Goal: Information Seeking & Learning: Learn about a topic

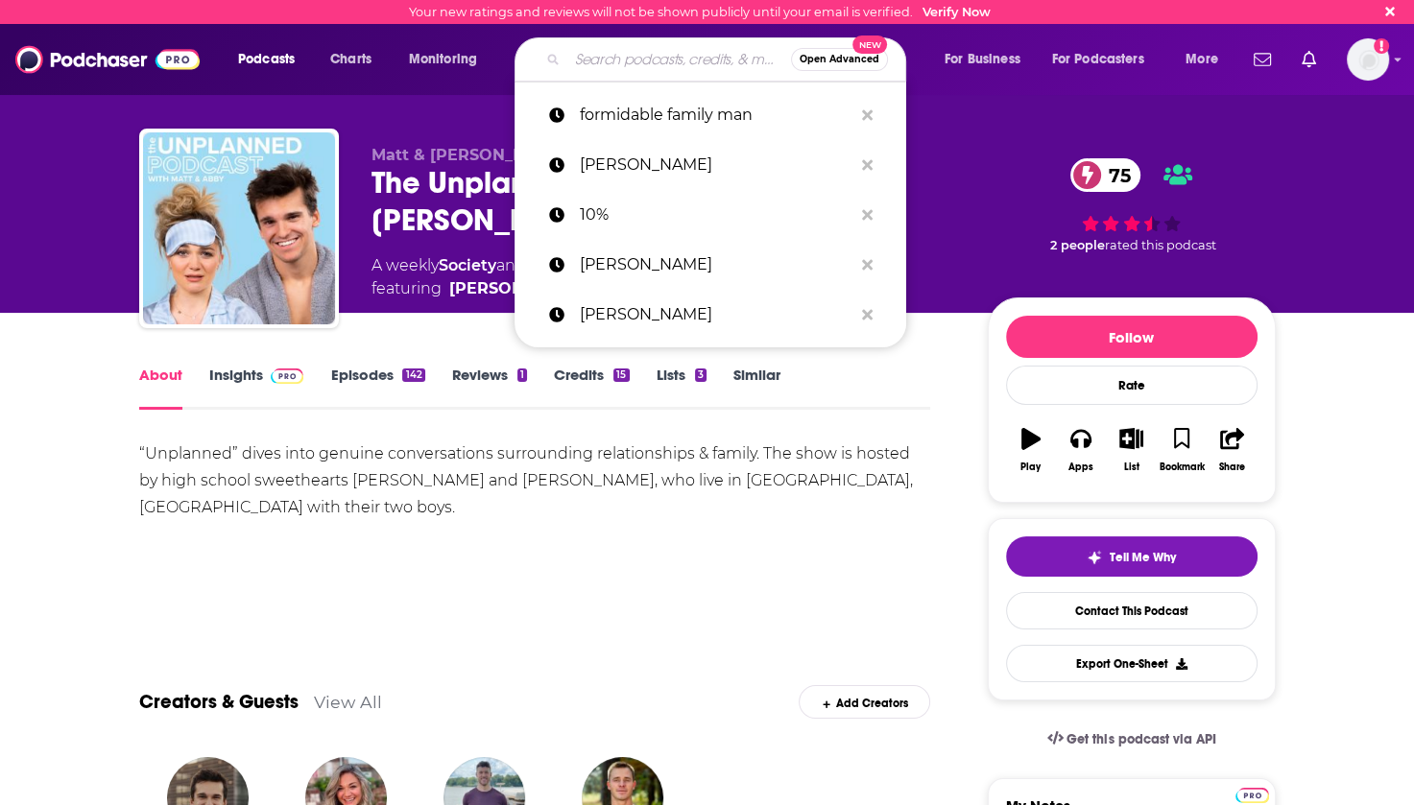
click at [604, 63] on input "Search podcasts, credits, & more..." at bounding box center [679, 59] width 224 height 31
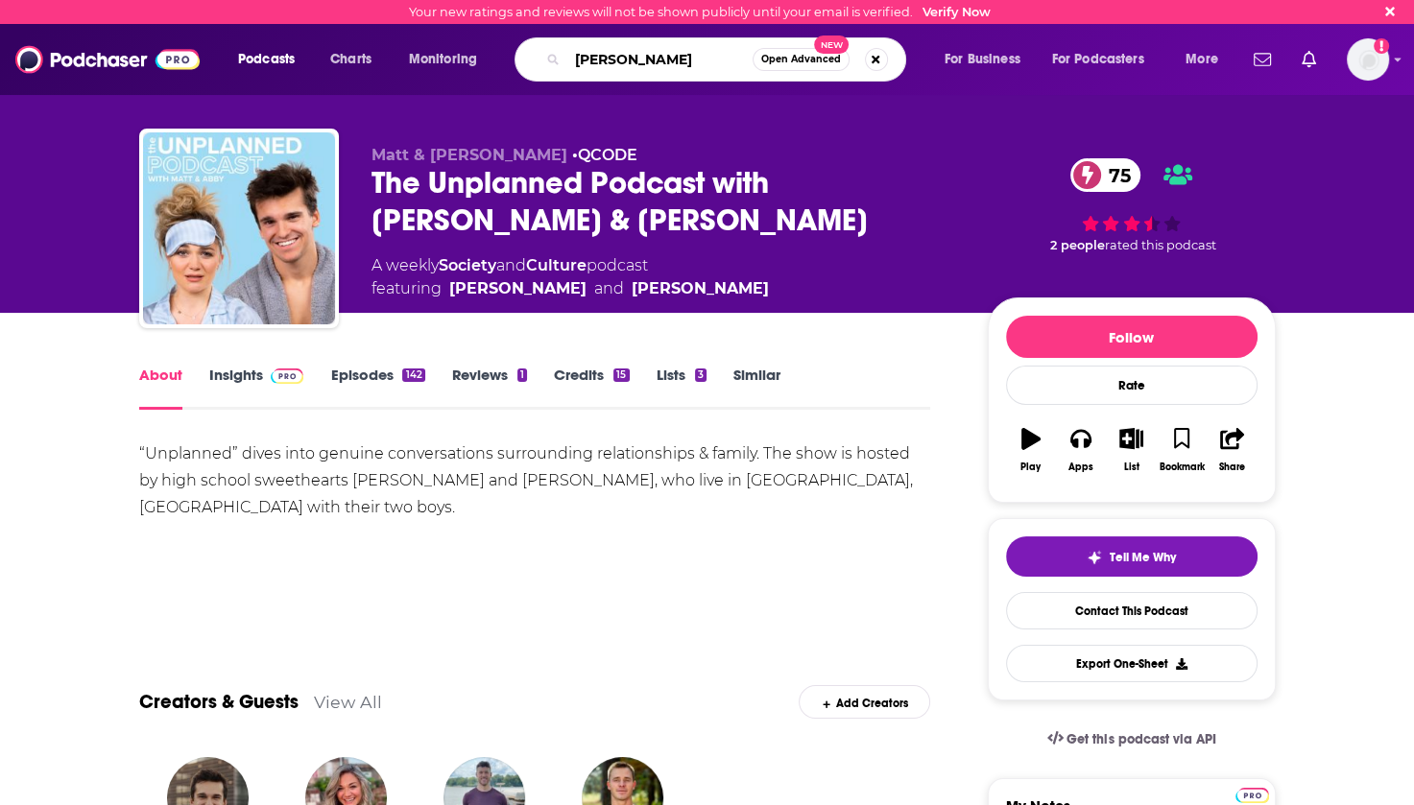
type input "[PERSON_NAME]"
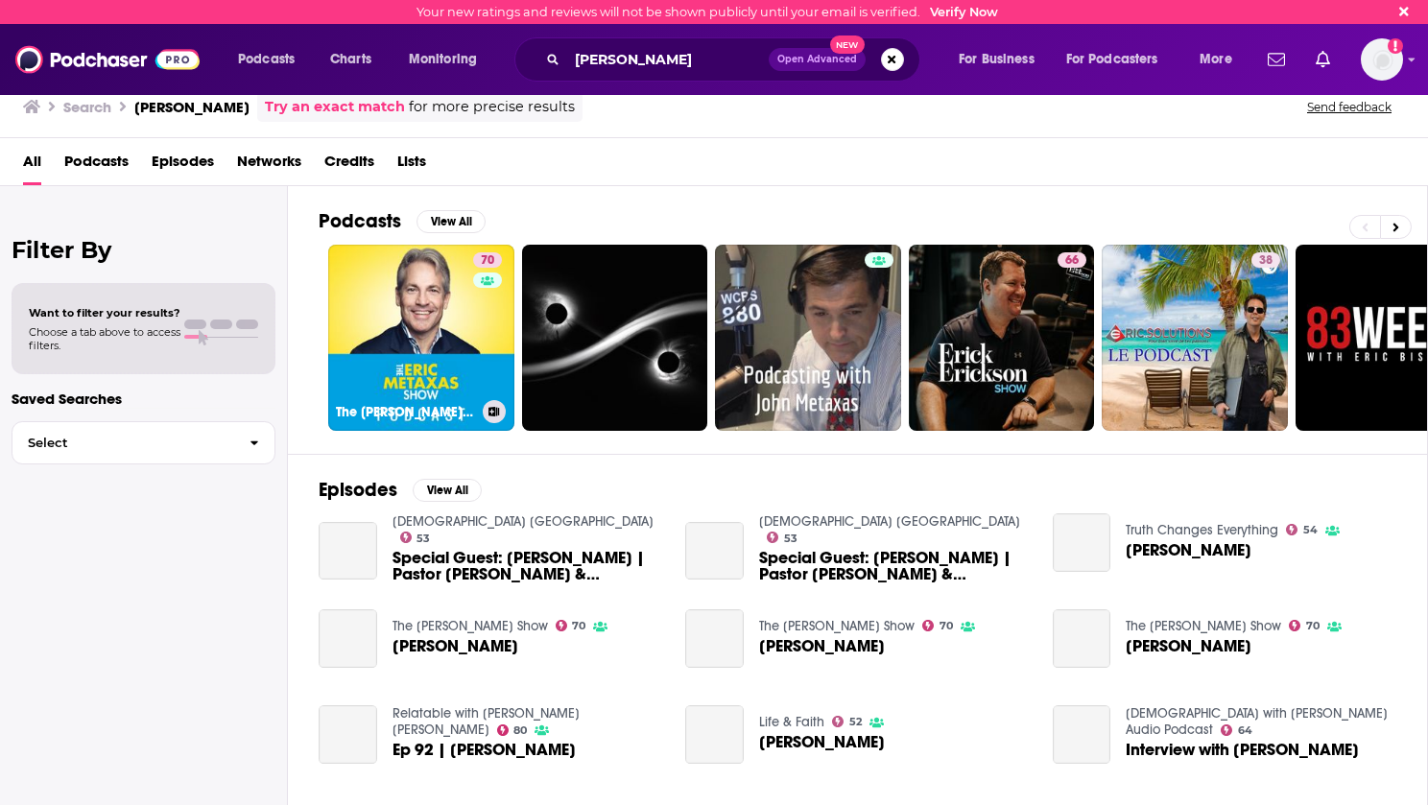
click at [409, 312] on link "70 The [PERSON_NAME] Show" at bounding box center [421, 338] width 186 height 186
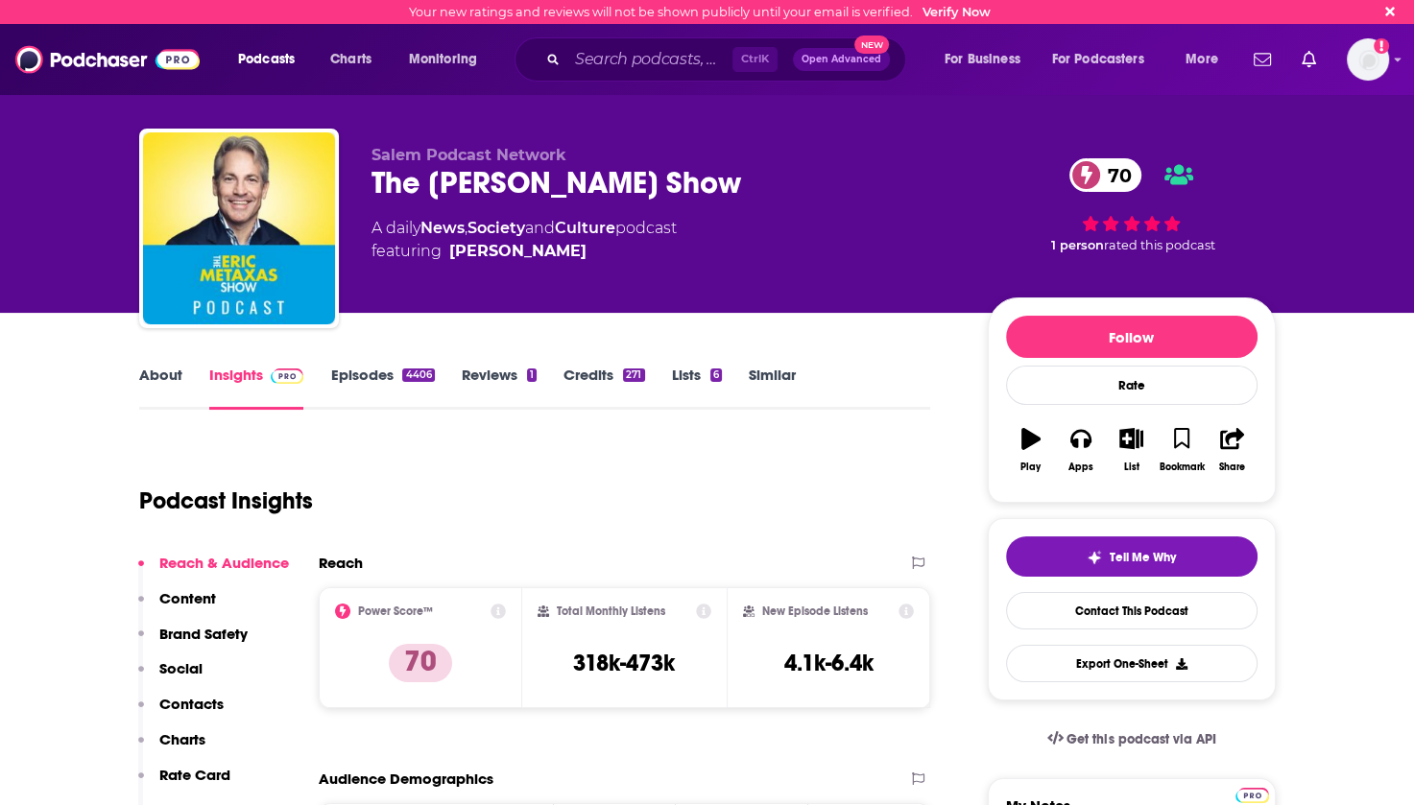
click at [376, 375] on link "Episodes 4406" at bounding box center [382, 388] width 104 height 44
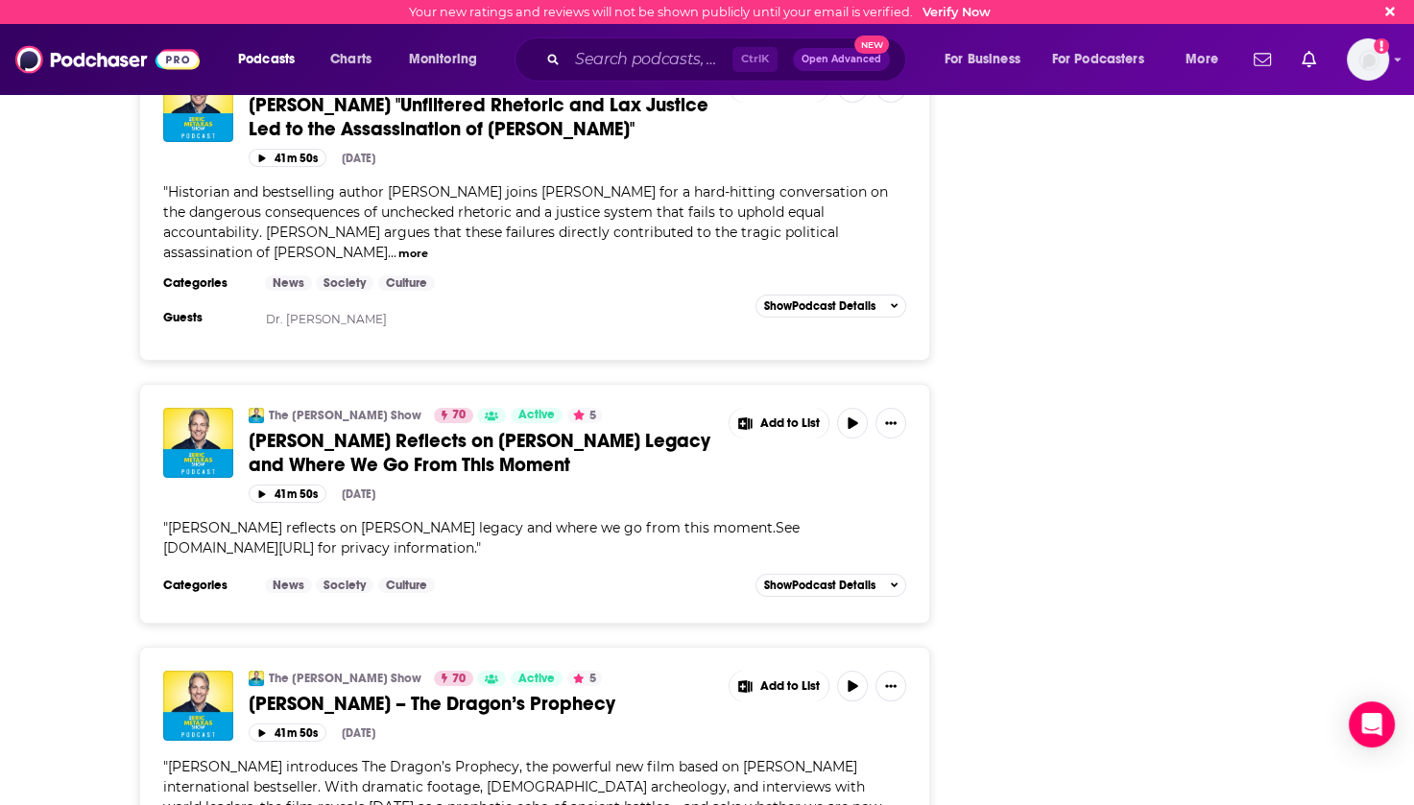
scroll to position [7037, 0]
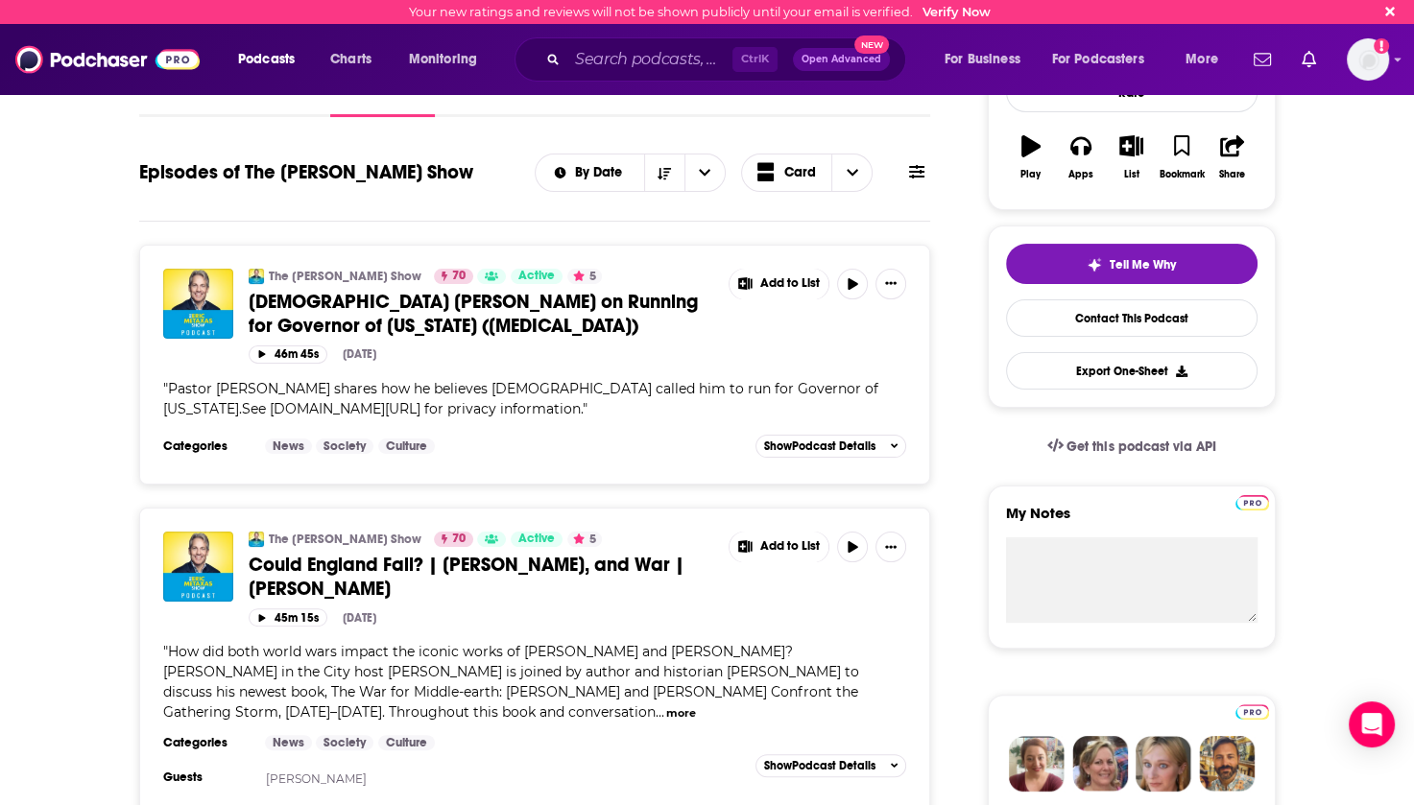
scroll to position [35, 0]
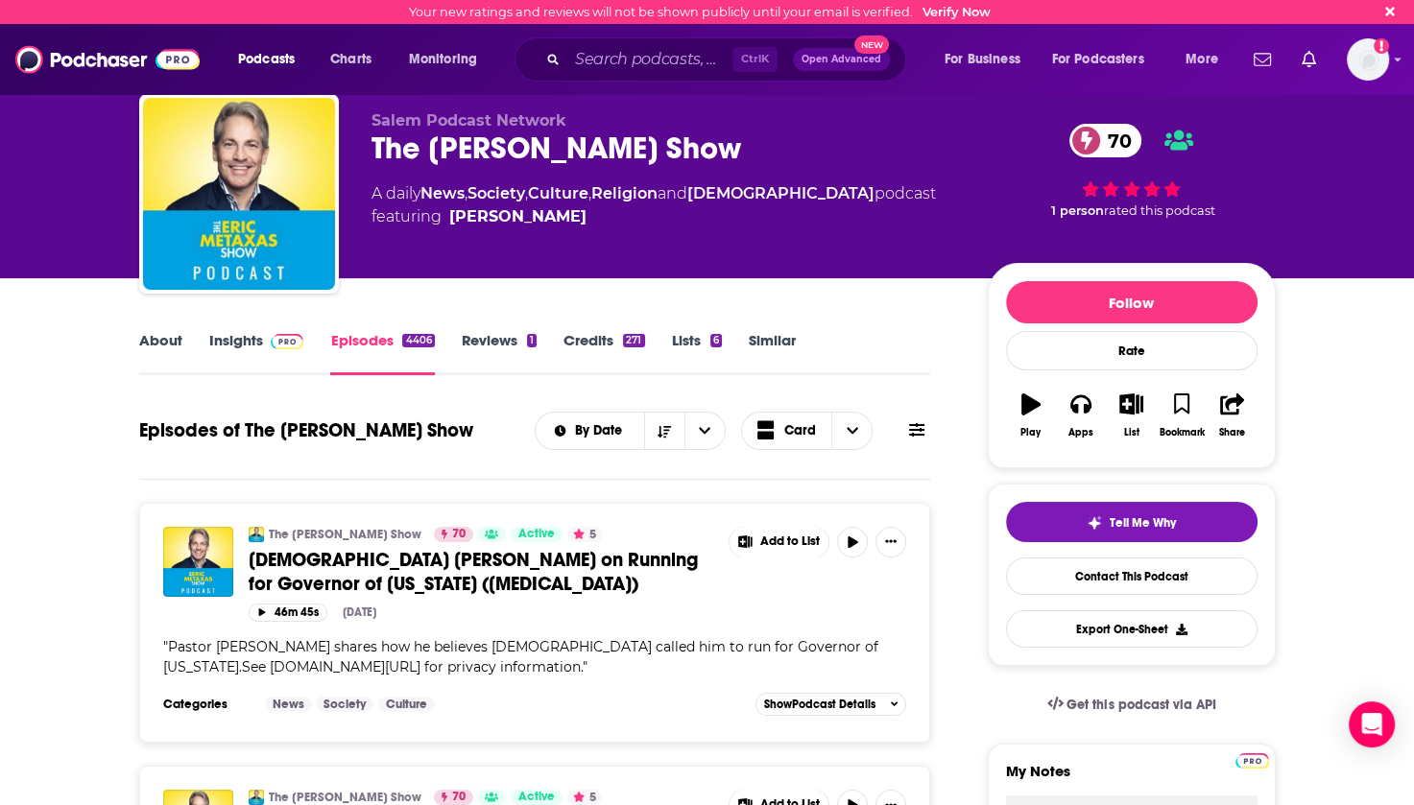
click at [915, 433] on icon at bounding box center [916, 429] width 15 height 15
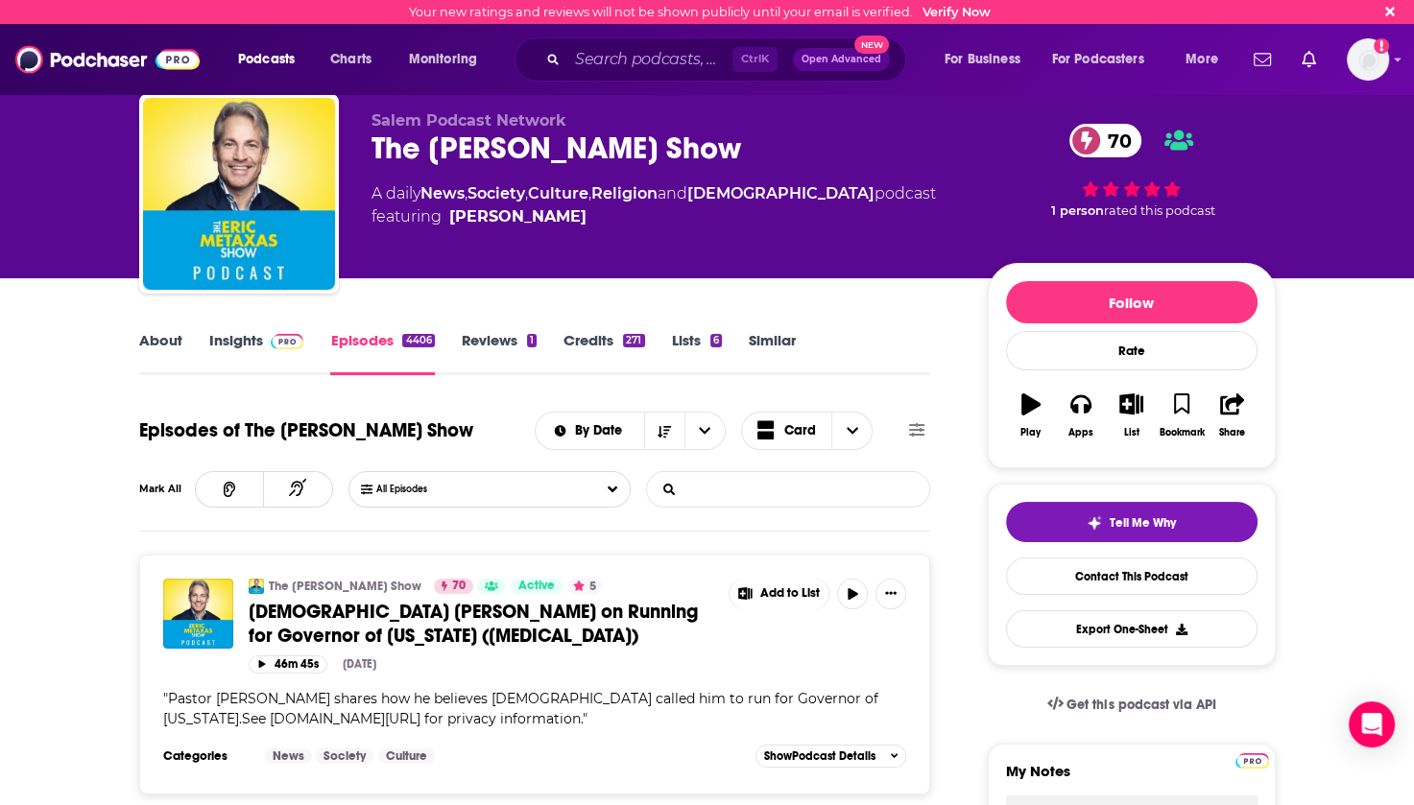
click at [752, 489] on input "List Search Input" at bounding box center [747, 489] width 201 height 35
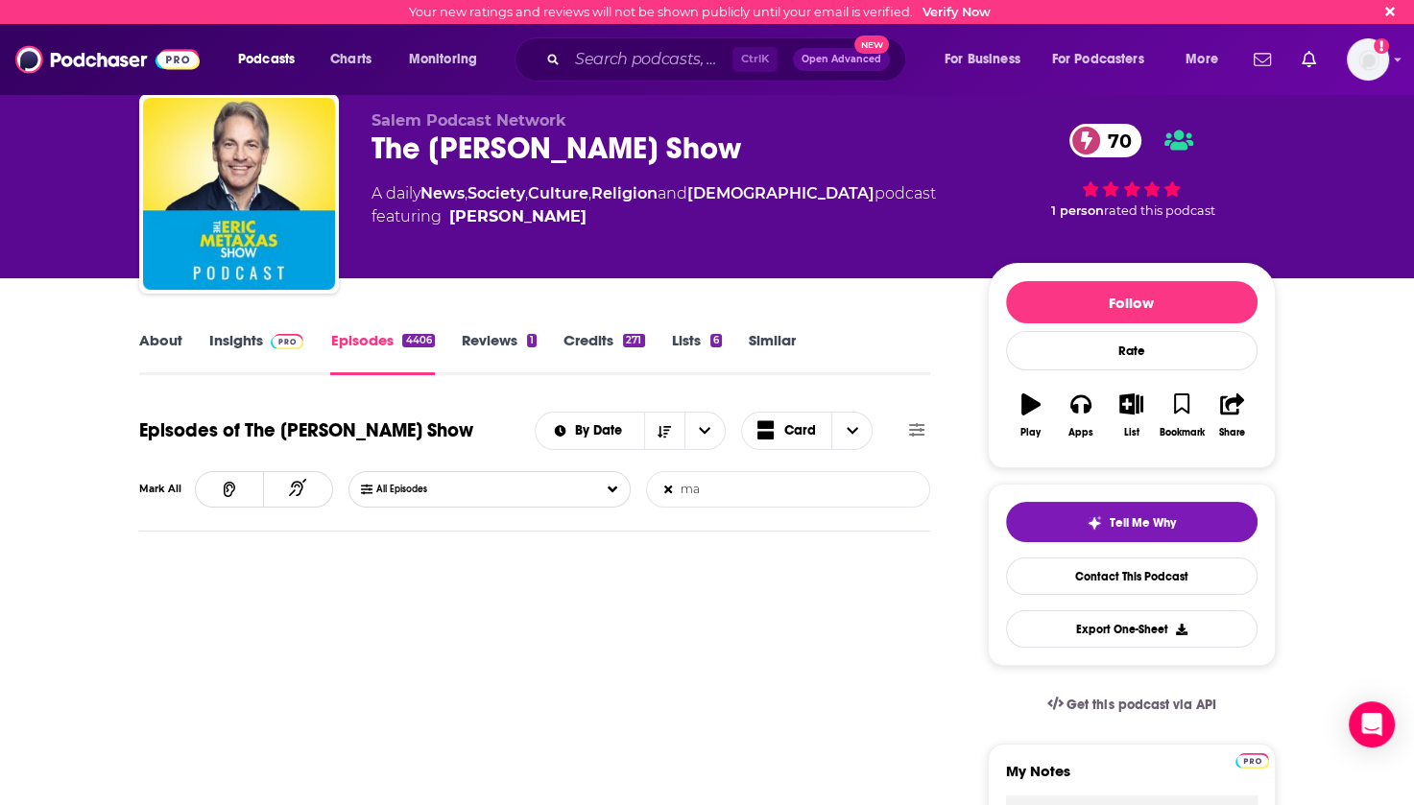
type input "m"
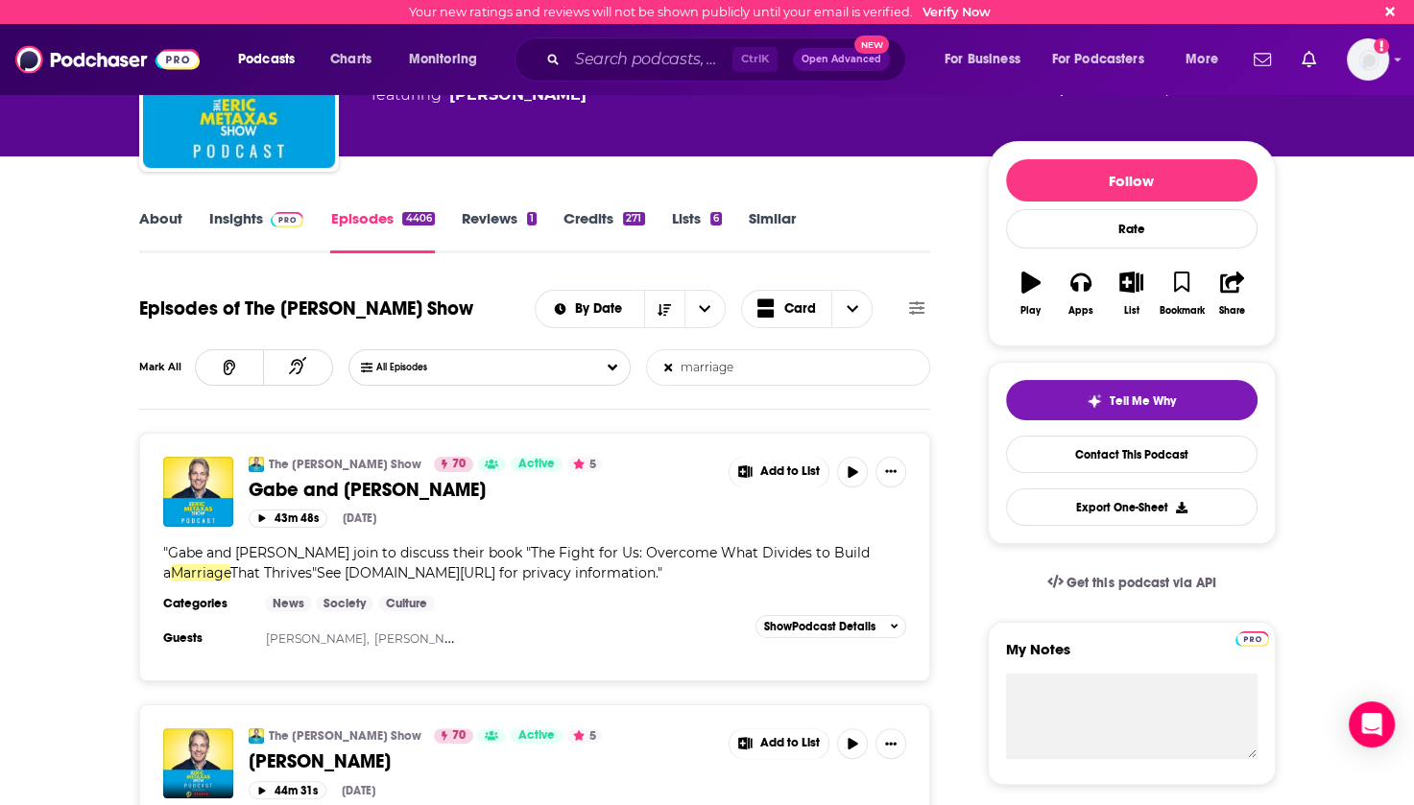
scroll to position [0, 0]
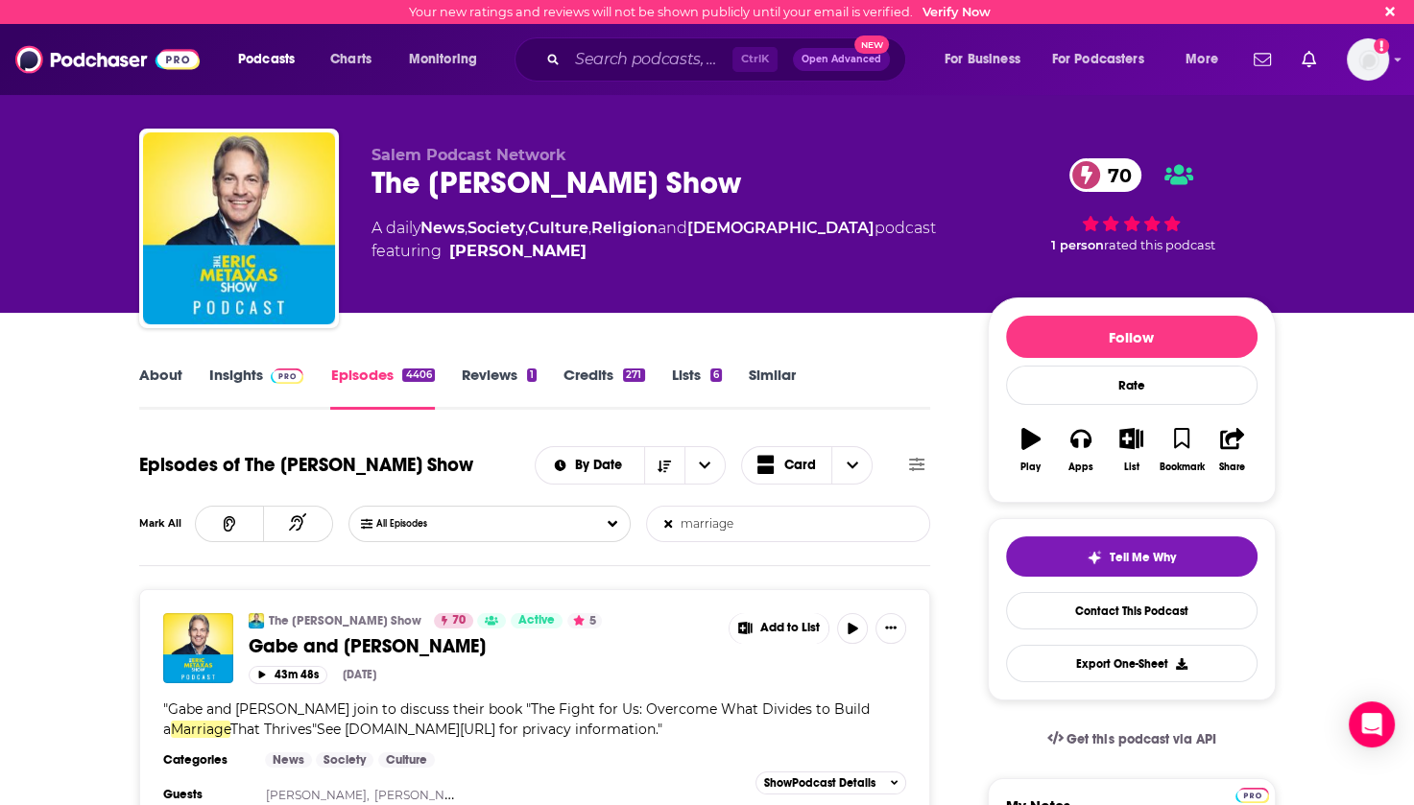
click at [729, 524] on input "marriage" at bounding box center [747, 524] width 201 height 35
drag, startPoint x: 702, startPoint y: 523, endPoint x: 669, endPoint y: 526, distance: 33.7
click at [669, 526] on form "marriage List Search Input Search Episodes..." at bounding box center [788, 524] width 284 height 36
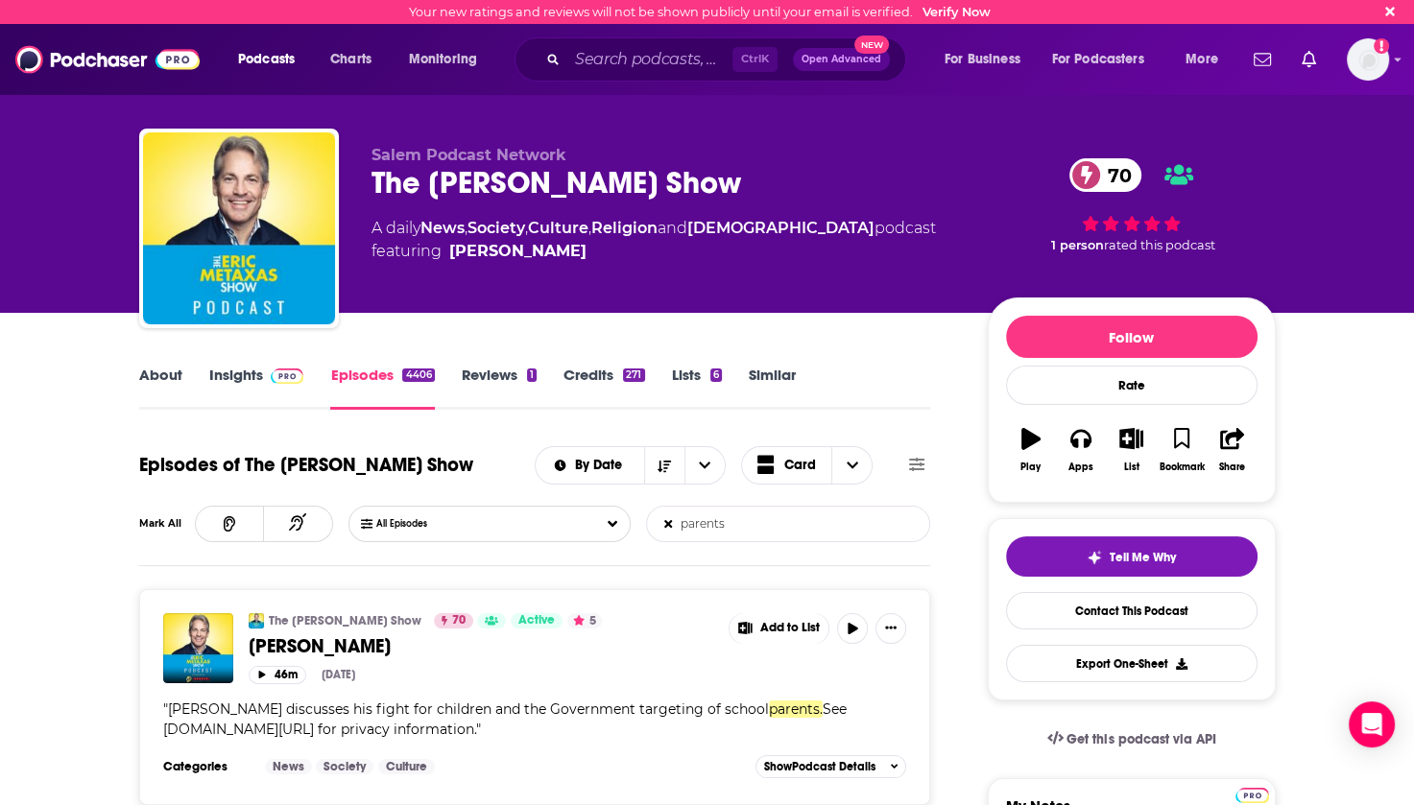
drag, startPoint x: 742, startPoint y: 530, endPoint x: 655, endPoint y: 528, distance: 86.4
click at [655, 528] on input "parents" at bounding box center [747, 524] width 201 height 35
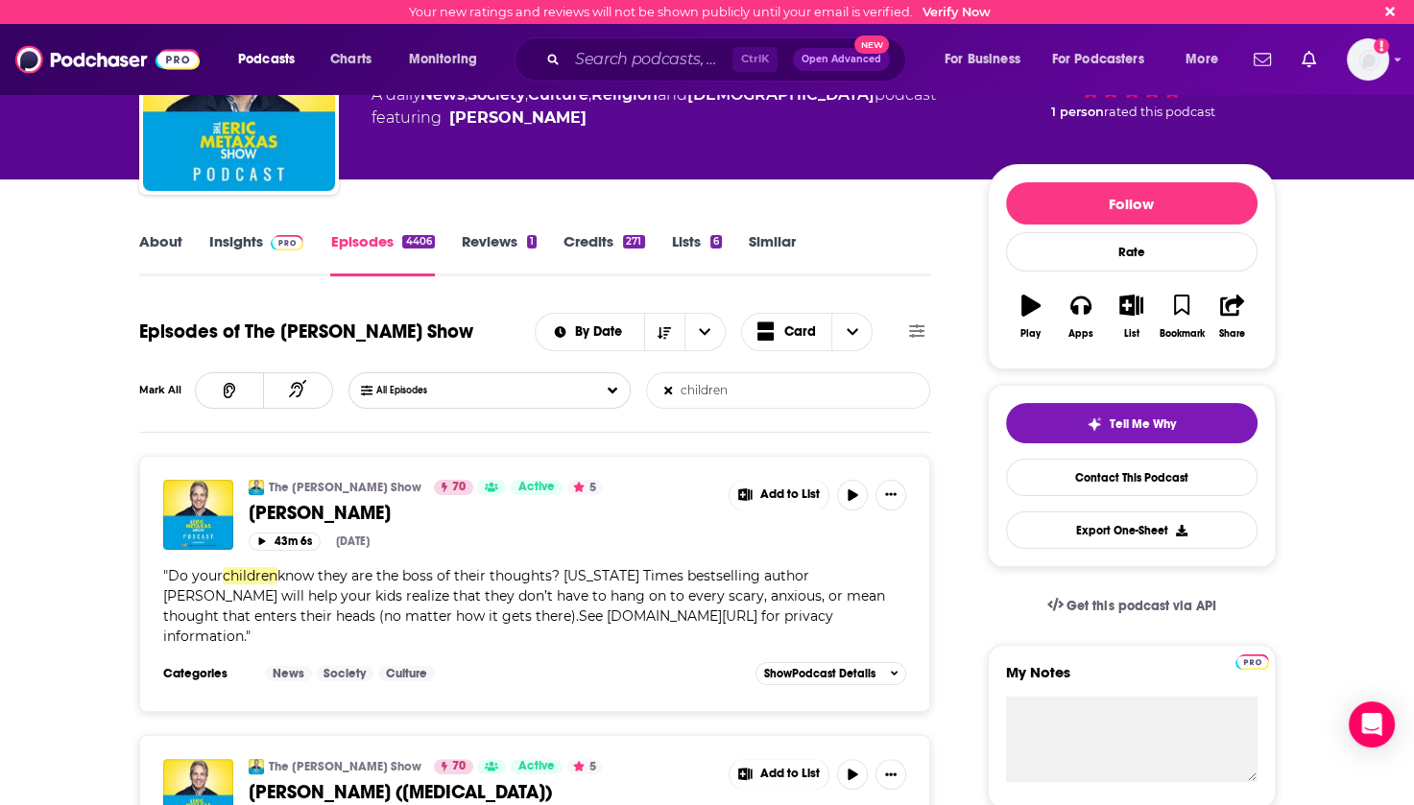
scroll to position [192, 0]
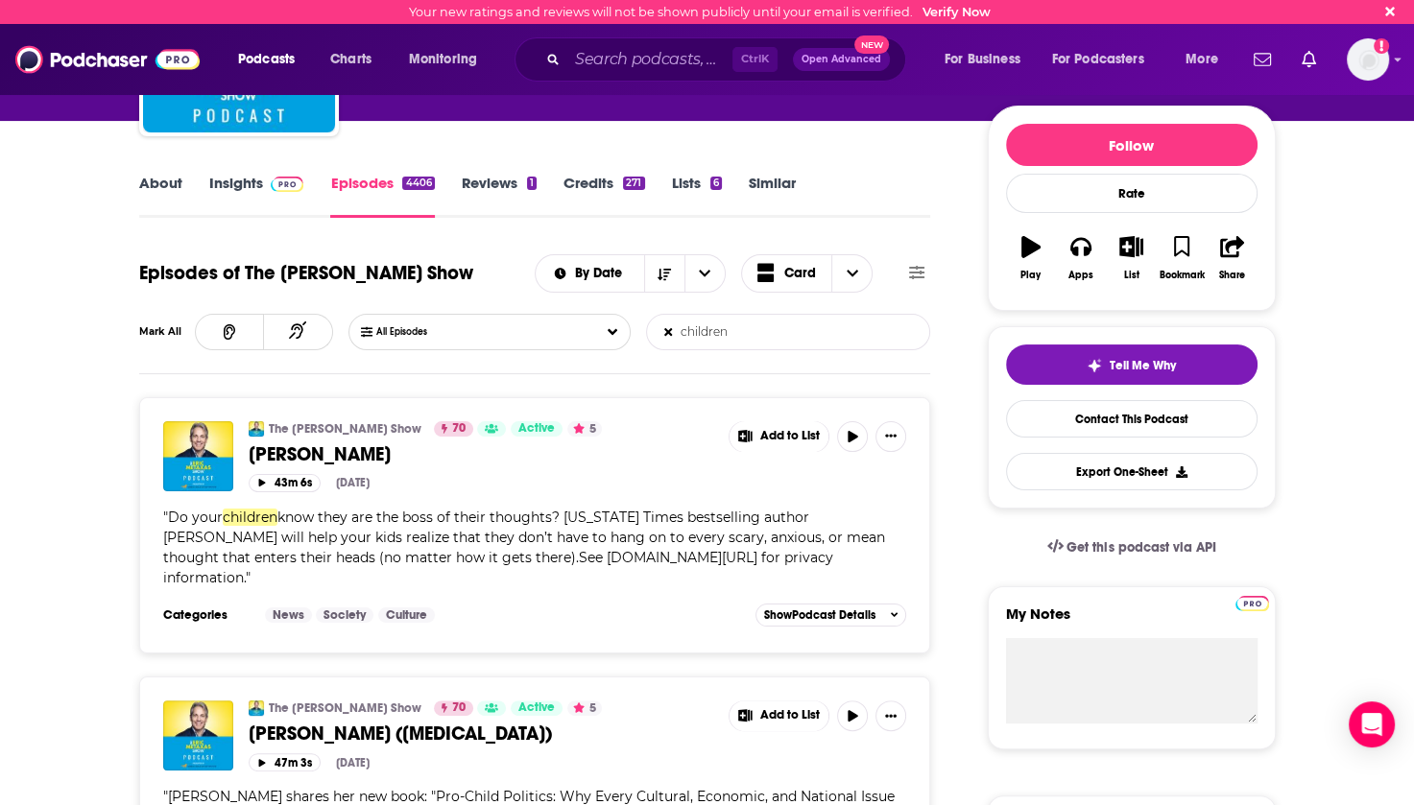
type input "children"
click at [614, 59] on input "Search podcasts, credits, & more..." at bounding box center [649, 59] width 165 height 31
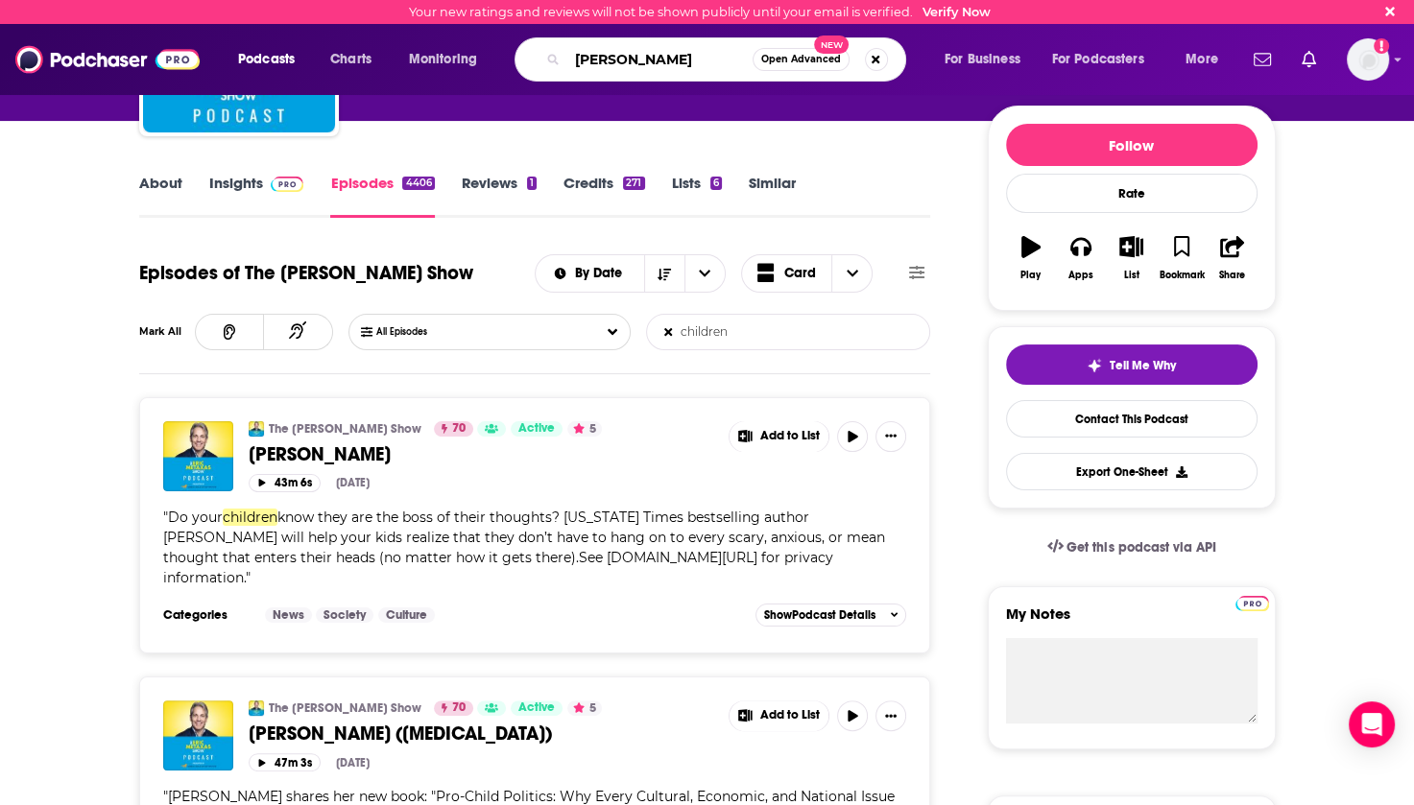
type input "[PERSON_NAME]"
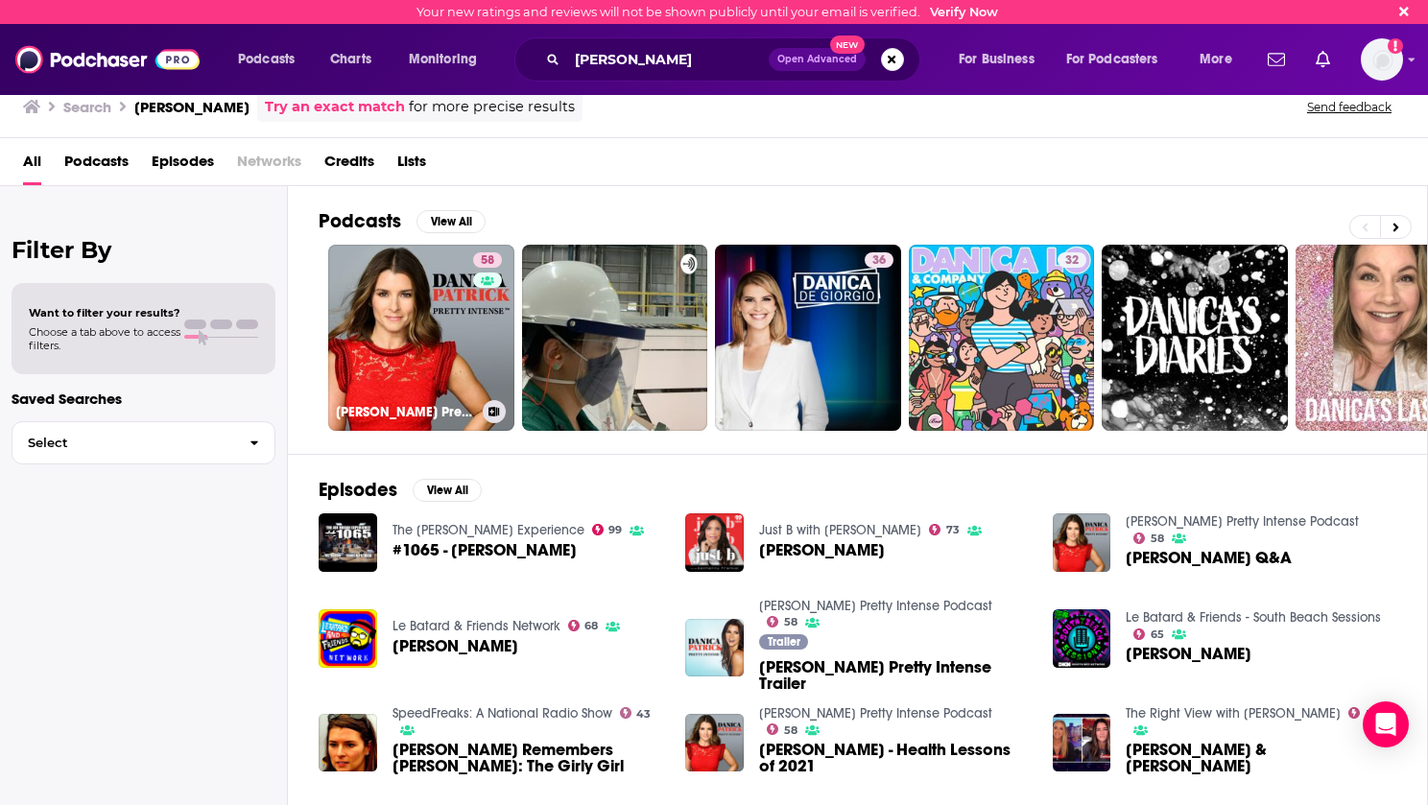
click at [424, 304] on link "58 [PERSON_NAME] Pretty Intense Podcast" at bounding box center [421, 338] width 186 height 186
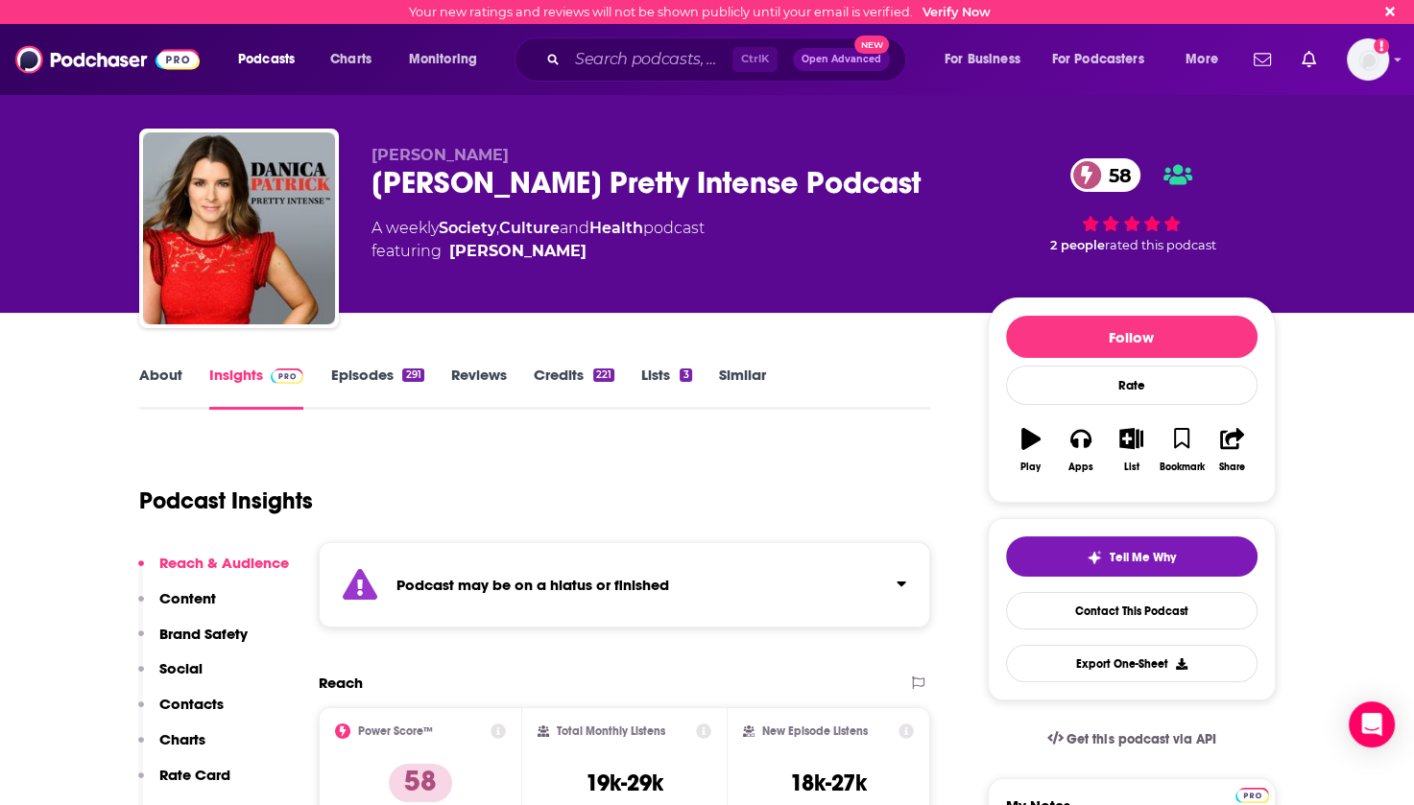
click at [352, 376] on link "Episodes 291" at bounding box center [376, 388] width 93 height 44
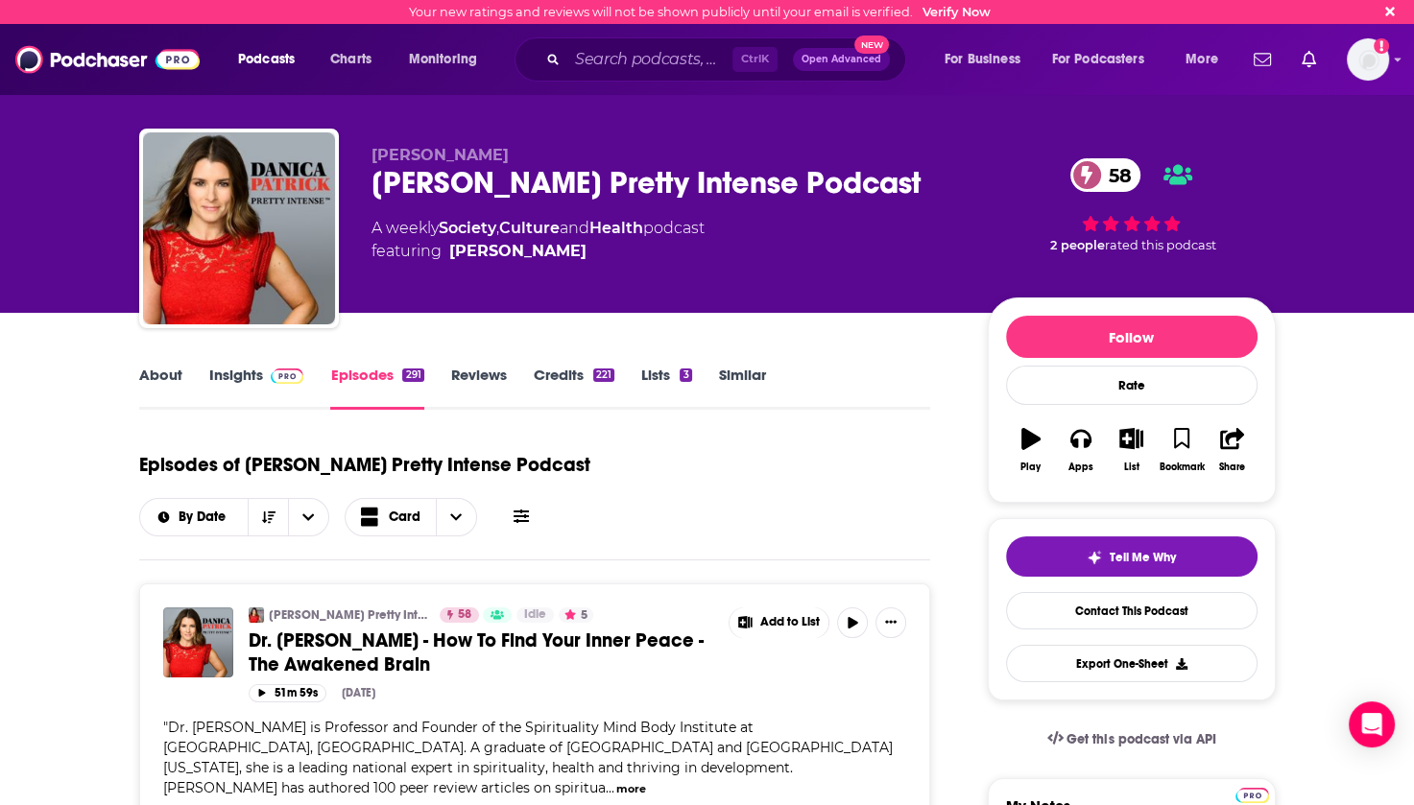
click at [175, 375] on link "About" at bounding box center [160, 388] width 43 height 44
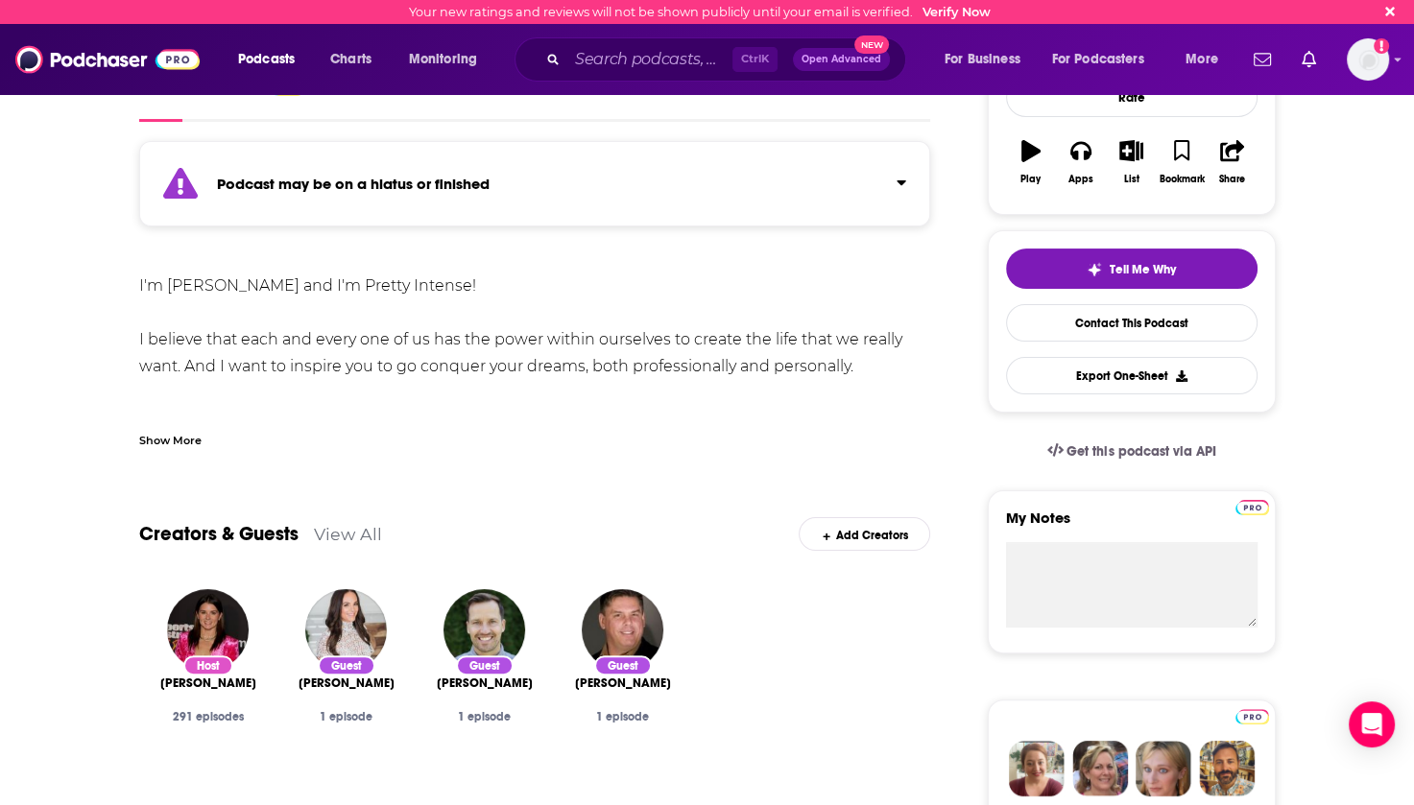
click at [353, 528] on link "View All" at bounding box center [348, 534] width 68 height 20
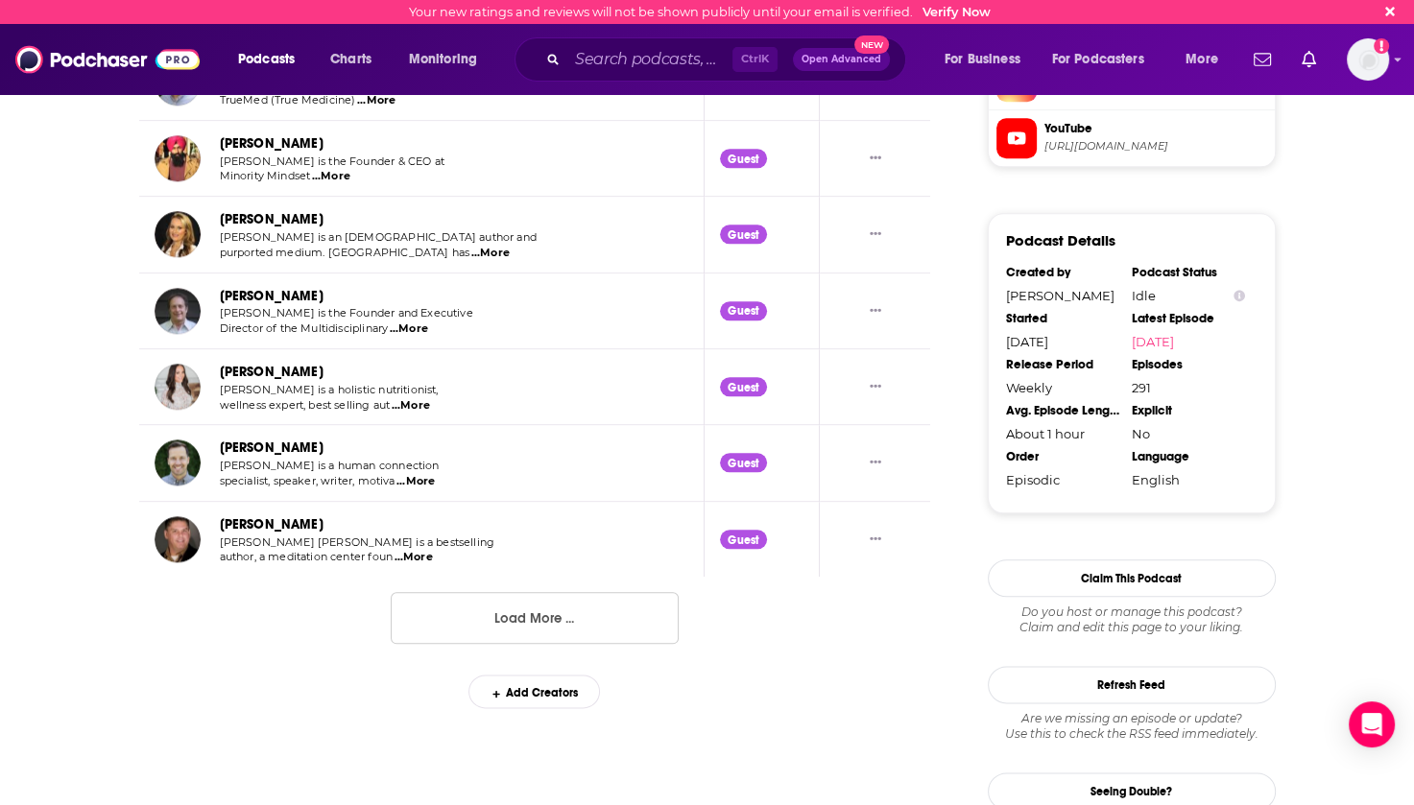
scroll to position [1994, 0]
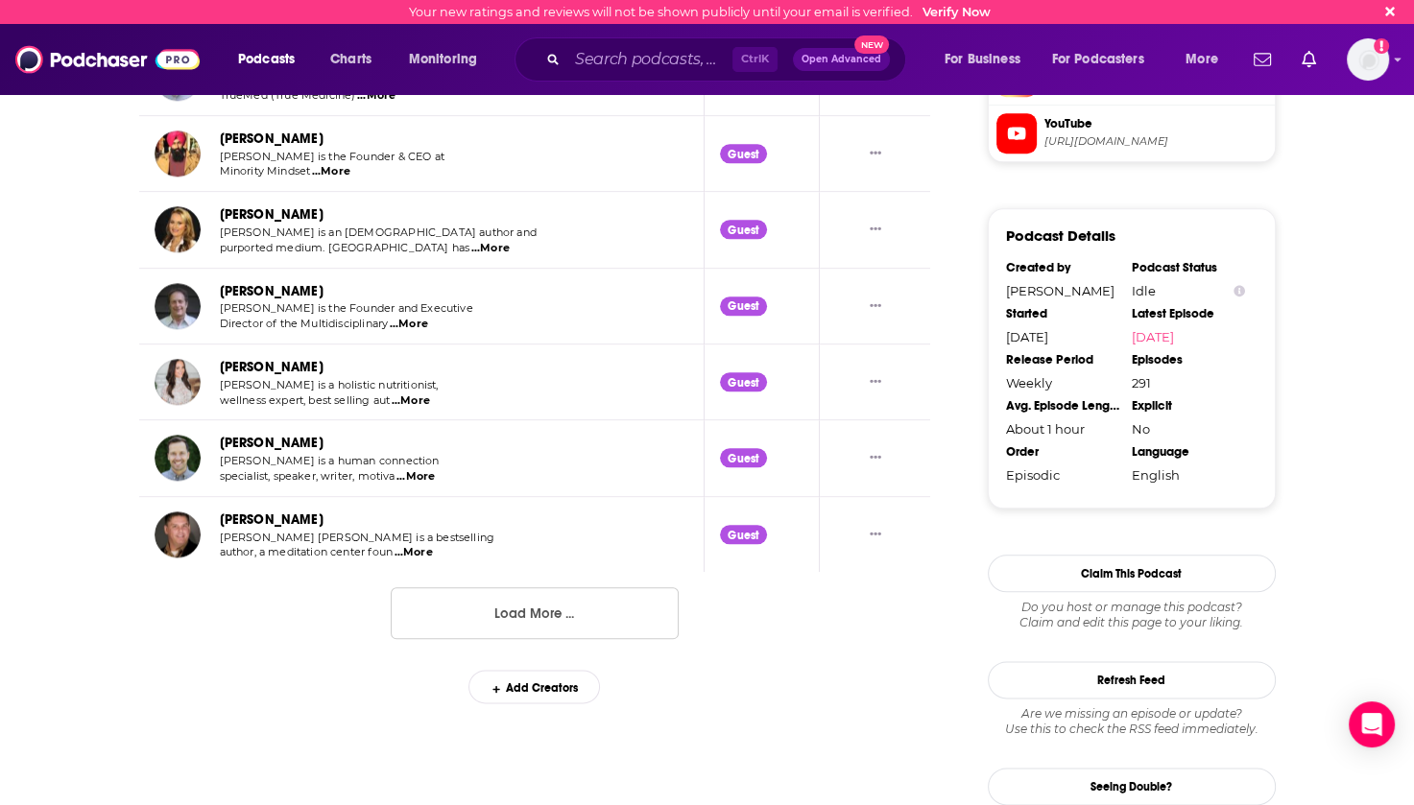
click at [507, 606] on button "Load More ..." at bounding box center [535, 613] width 288 height 52
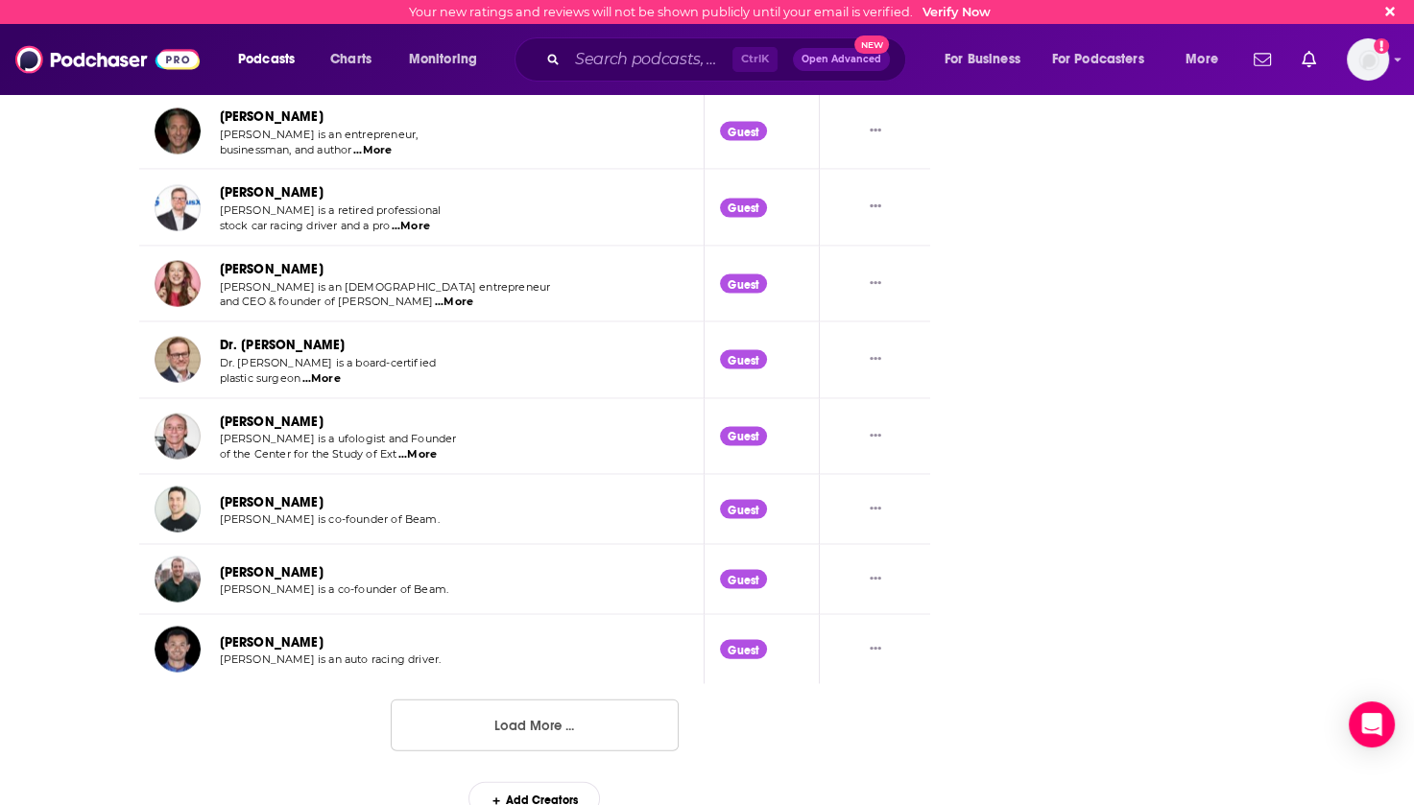
scroll to position [3763, 0]
click at [537, 707] on button "Load More ..." at bounding box center [535, 725] width 288 height 52
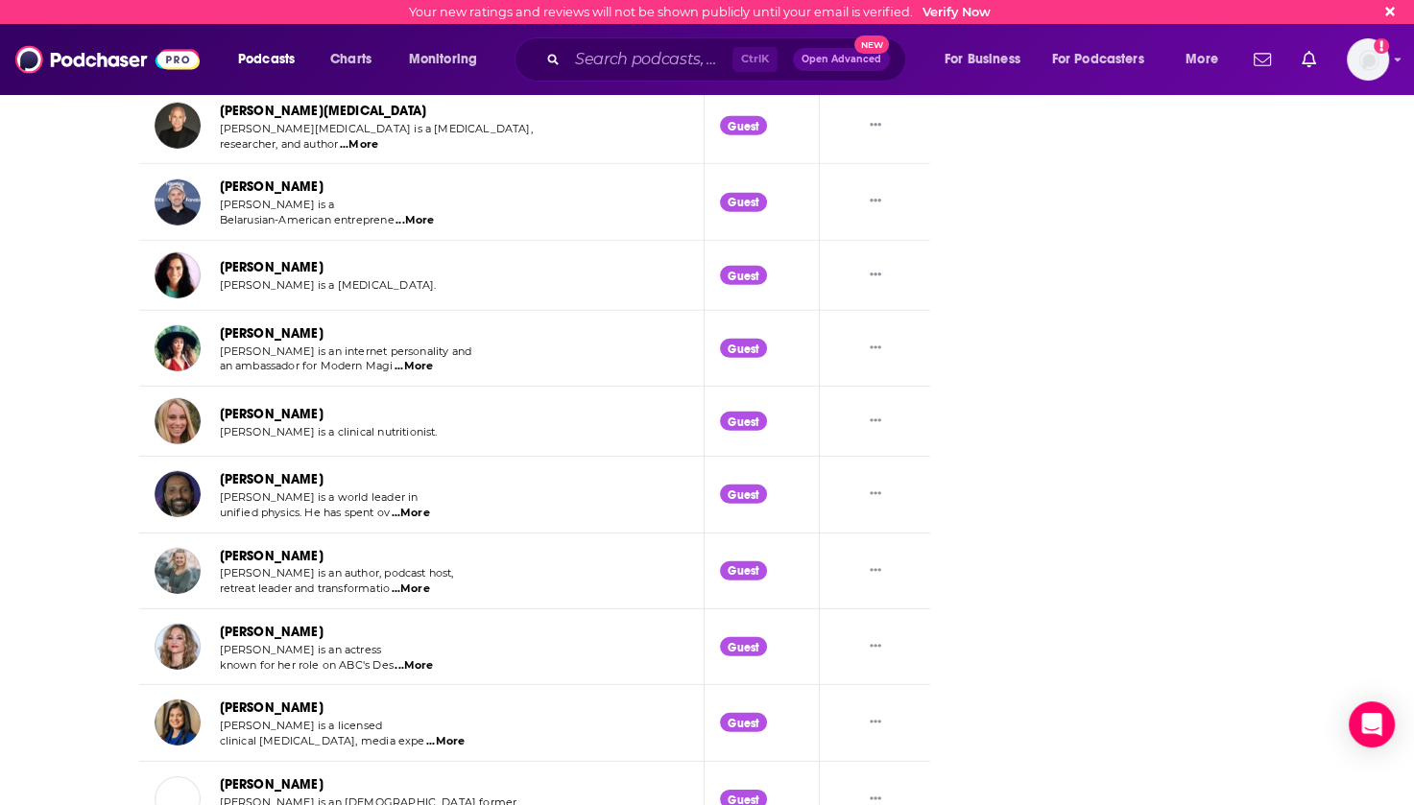
scroll to position [5586, 0]
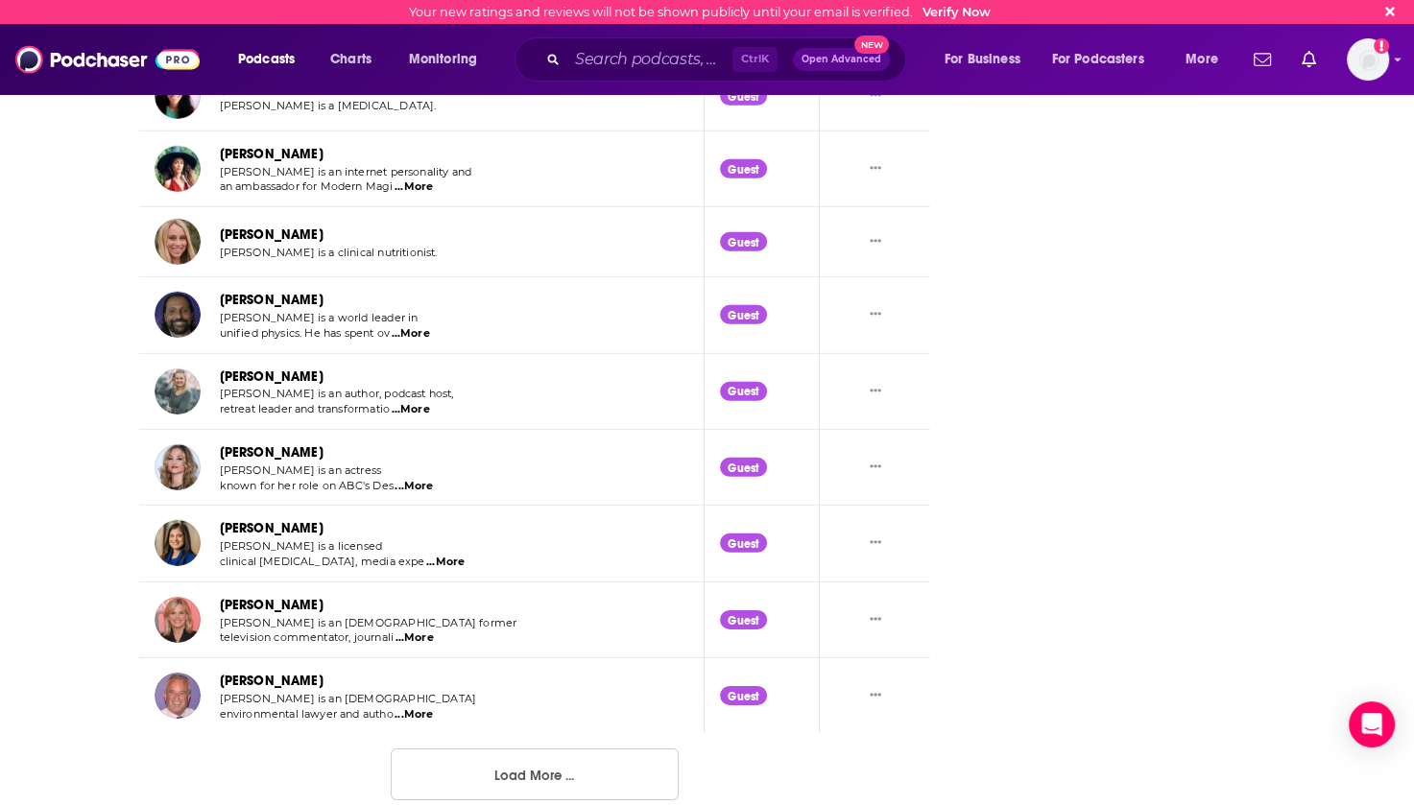
click at [525, 766] on button "Load More ..." at bounding box center [535, 774] width 288 height 52
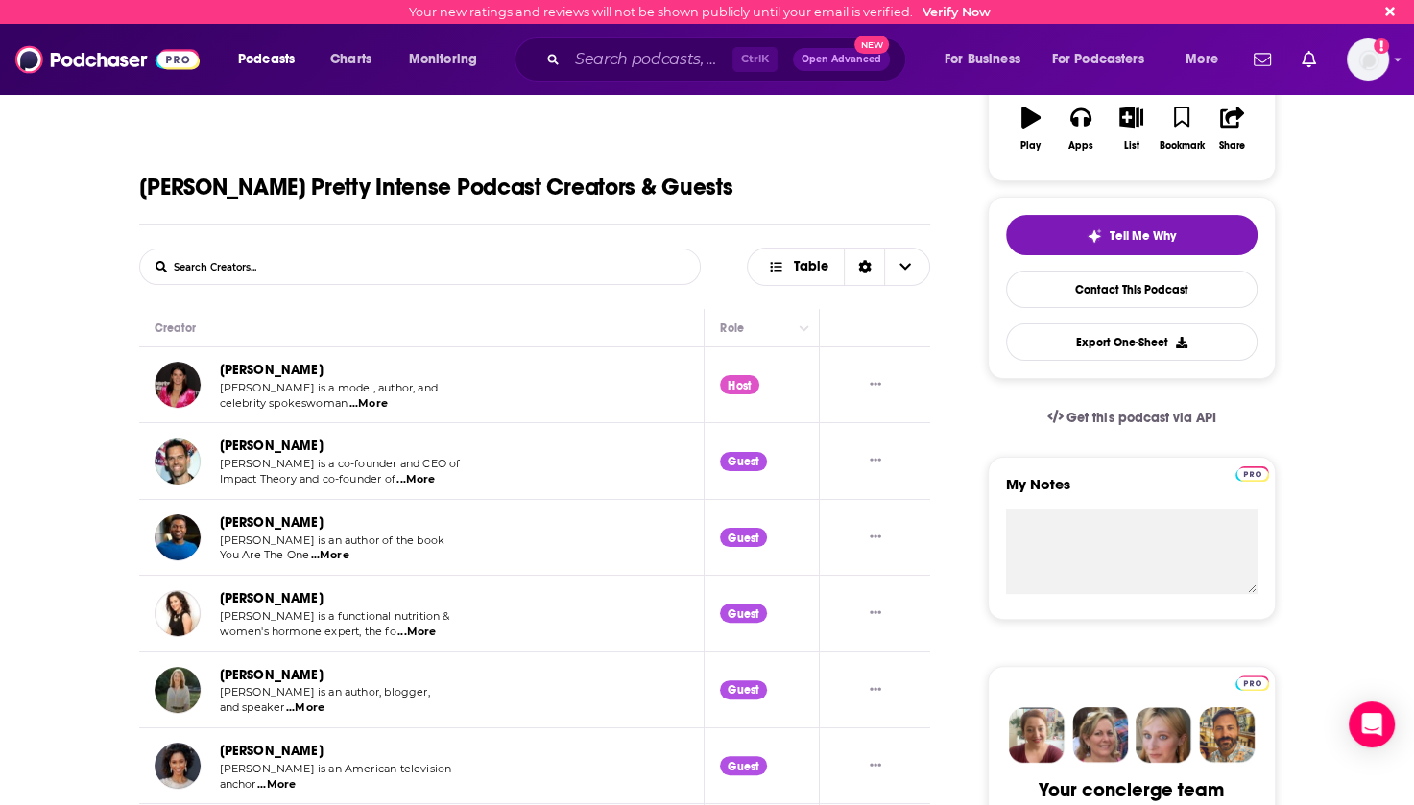
scroll to position [0, 0]
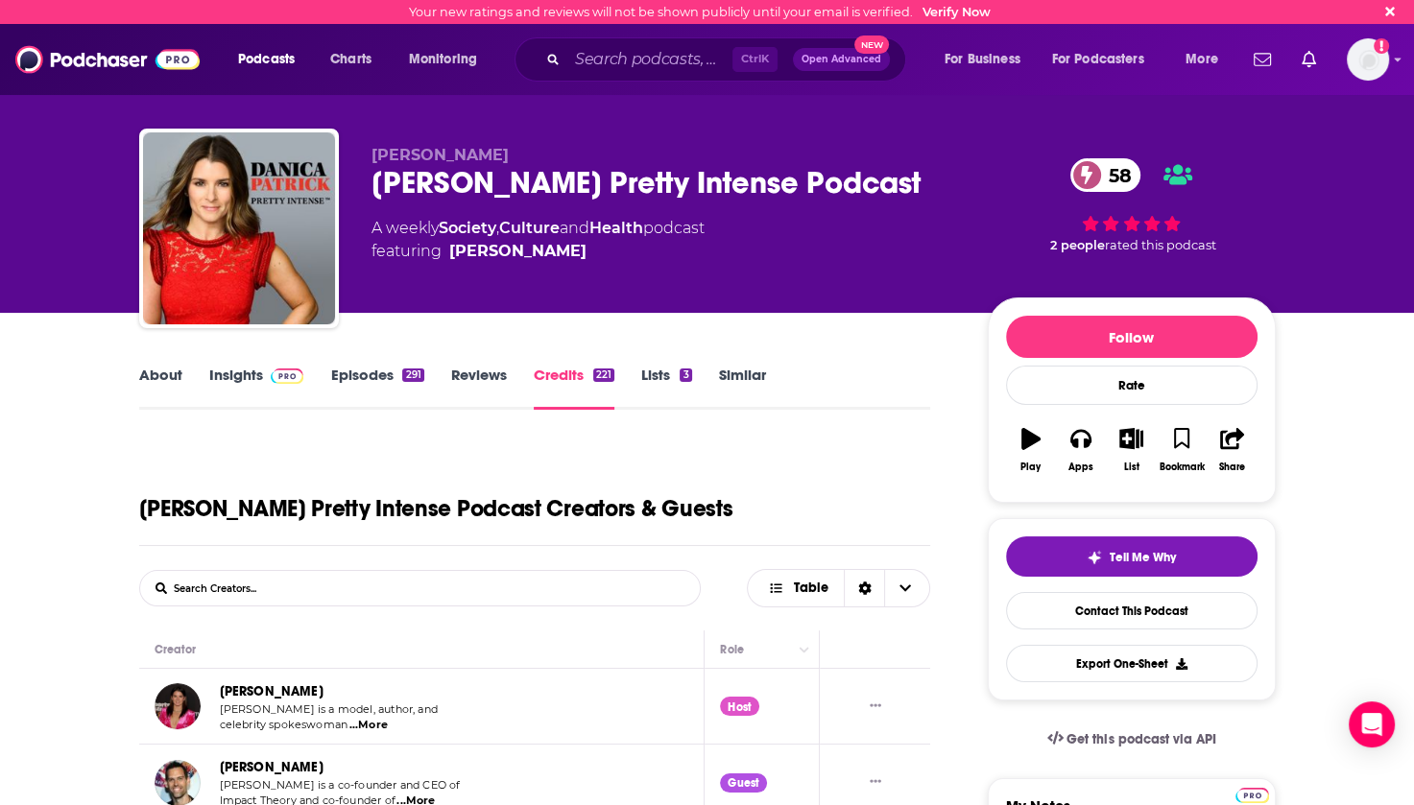
click at [232, 368] on link "Insights" at bounding box center [256, 388] width 95 height 44
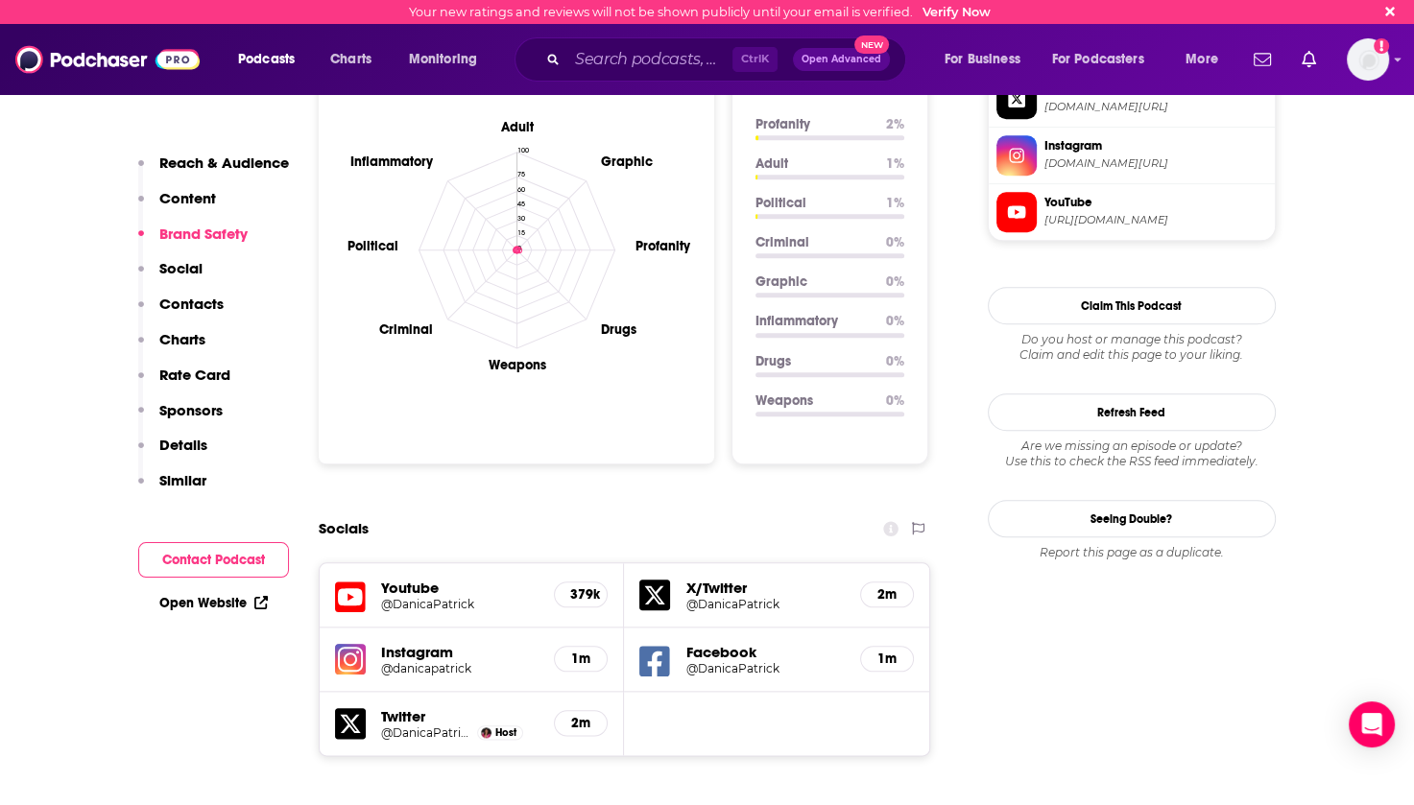
scroll to position [1919, 0]
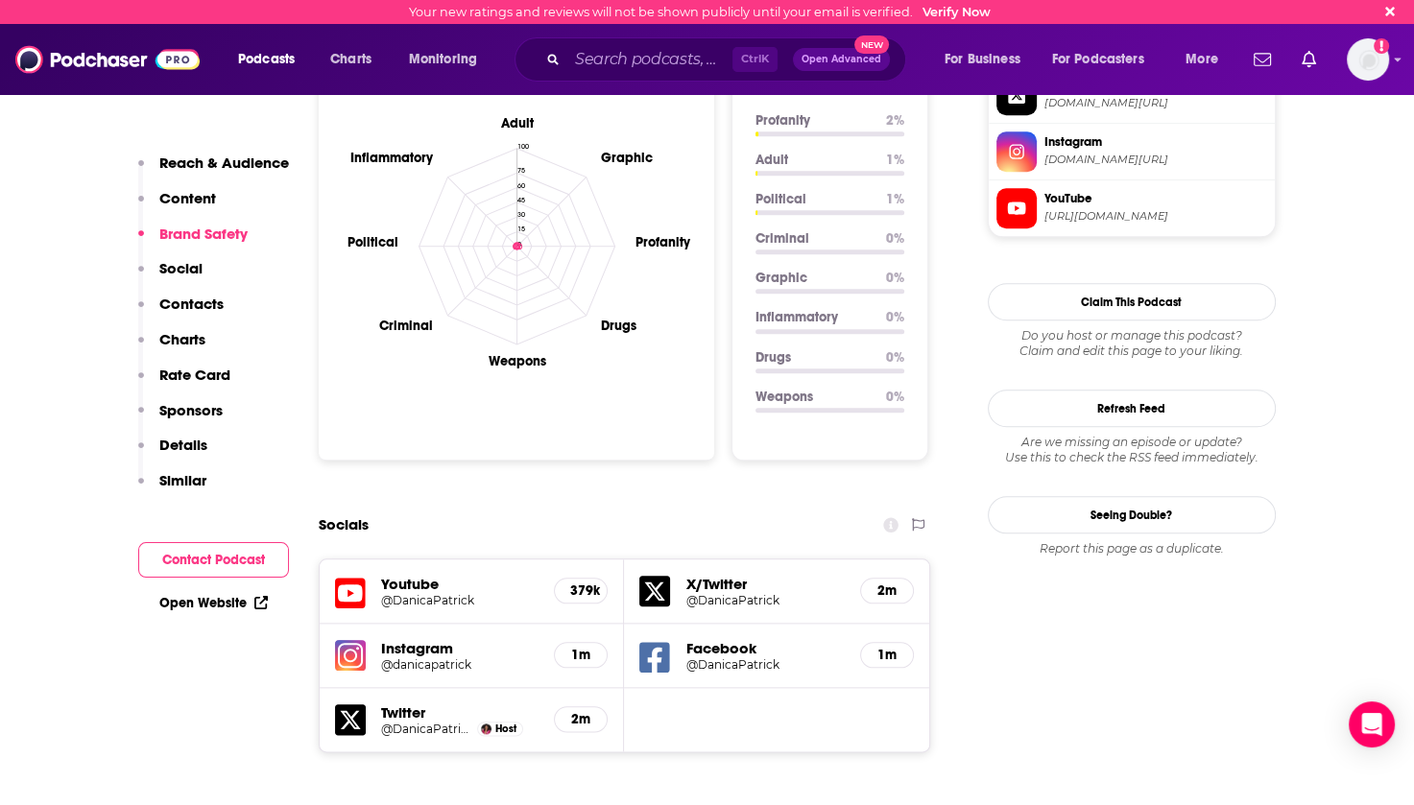
click at [413, 593] on h5 "@DanicaPatrick" at bounding box center [460, 600] width 158 height 14
click at [403, 575] on h5 "Youtube" at bounding box center [460, 584] width 158 height 18
click at [415, 593] on h5 "@DanicaPatrick" at bounding box center [460, 600] width 158 height 14
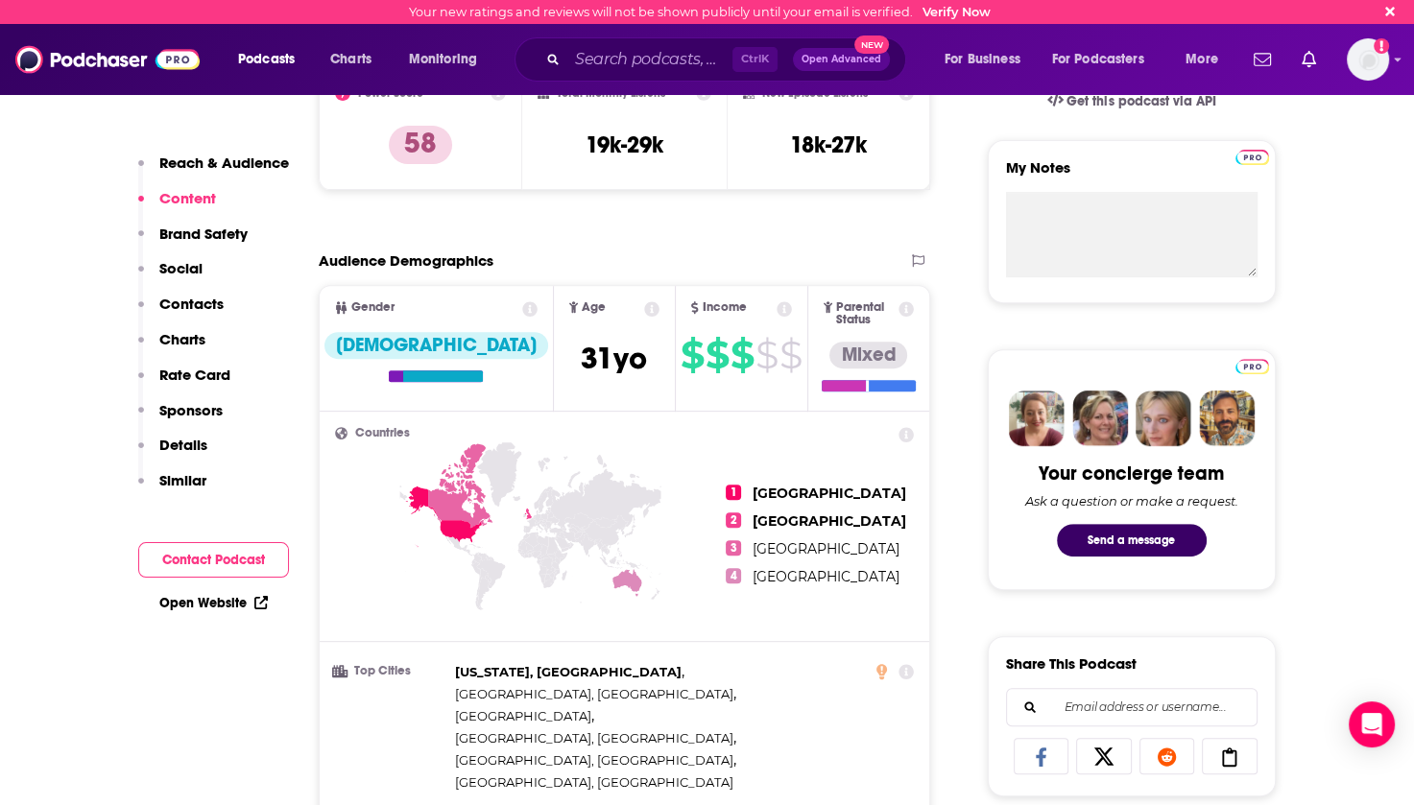
scroll to position [672, 0]
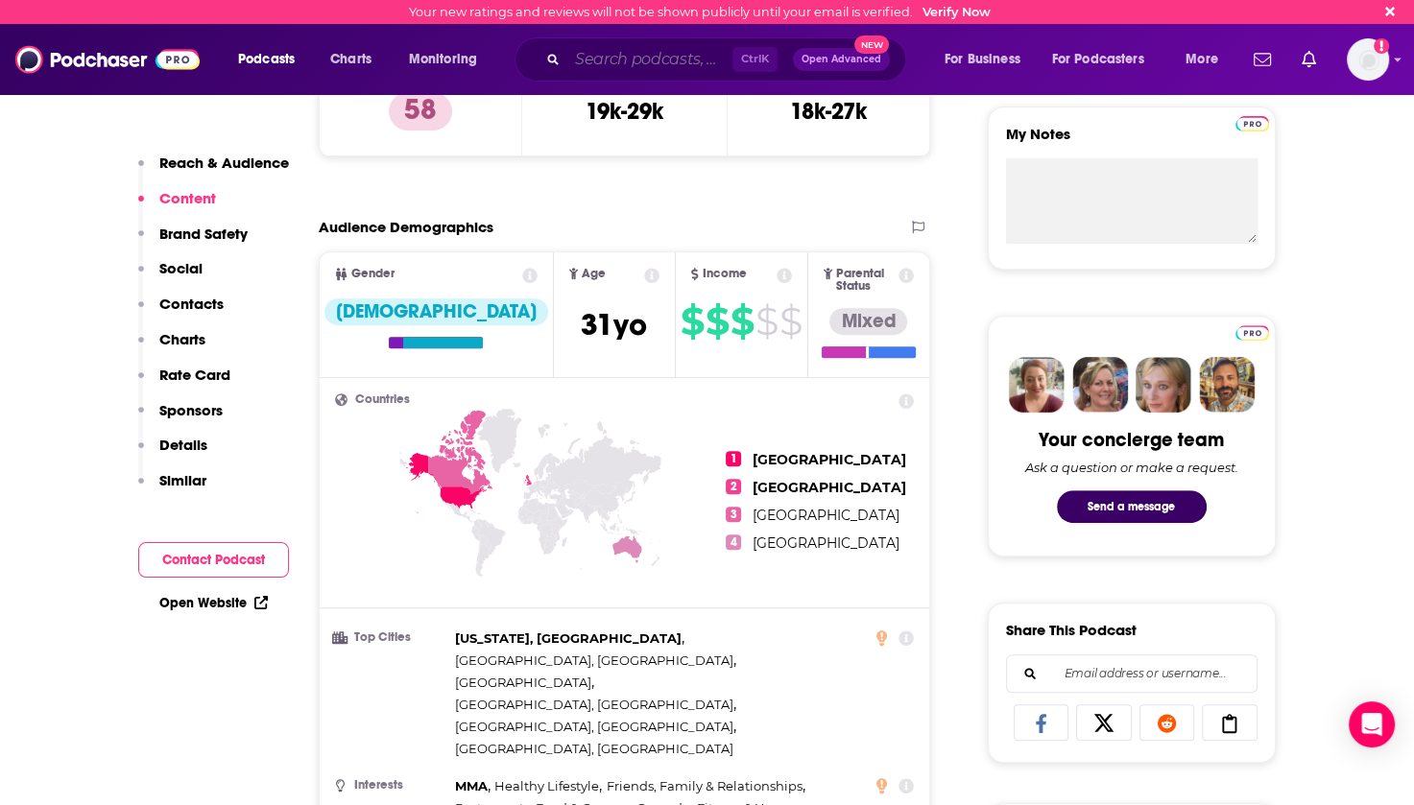
click at [630, 57] on input "Search podcasts, credits, & more..." at bounding box center [649, 59] width 165 height 31
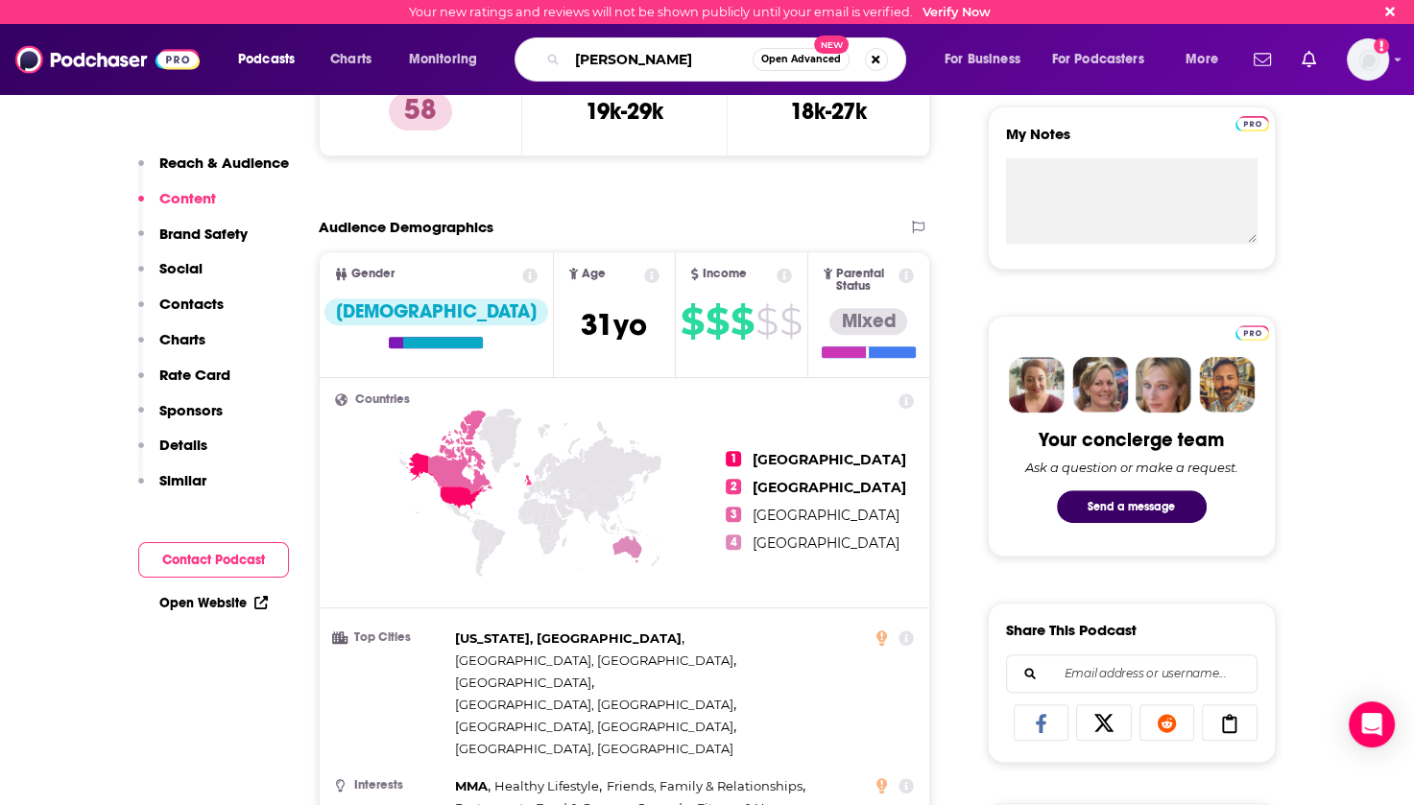
type input "[PERSON_NAME]"
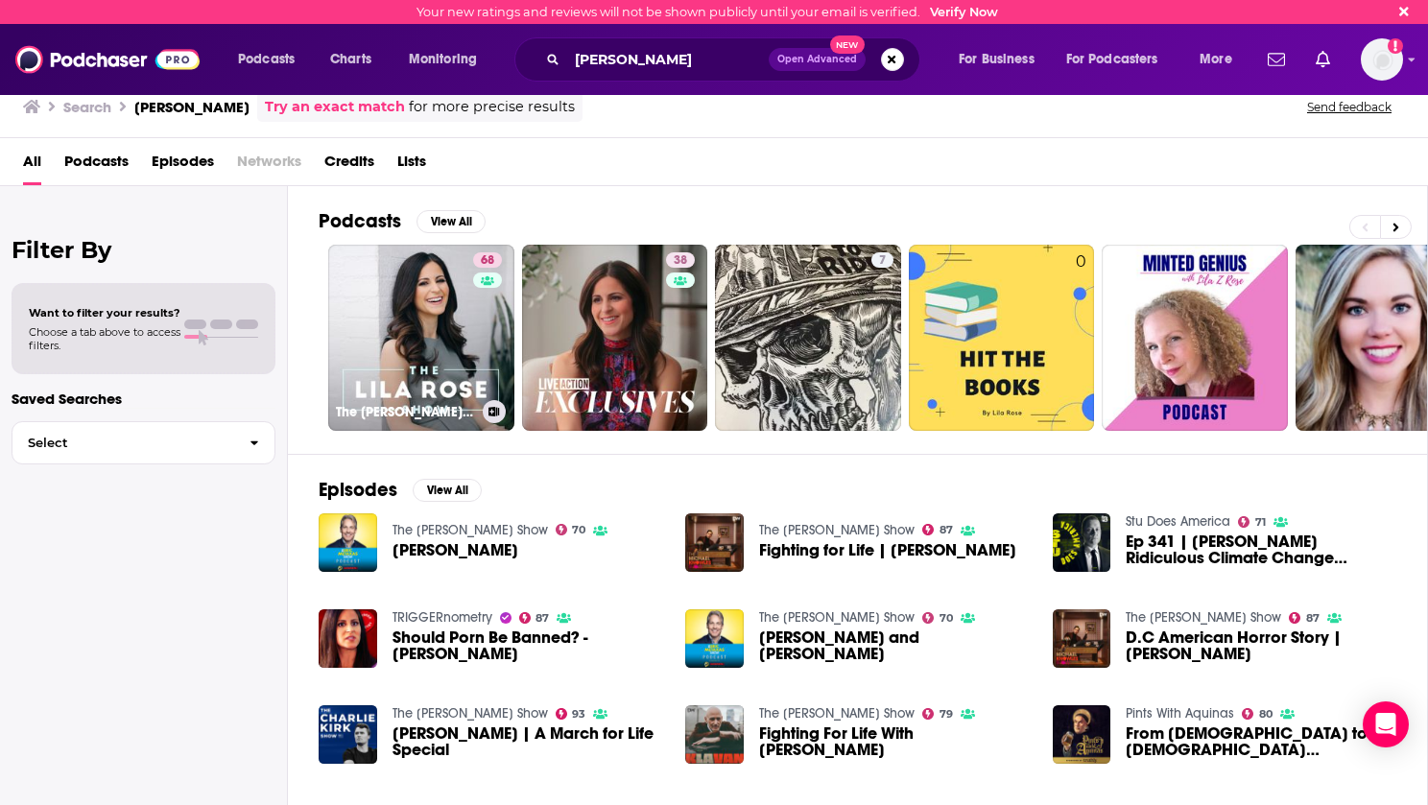
click at [430, 311] on link "68 The [PERSON_NAME] Show" at bounding box center [421, 338] width 186 height 186
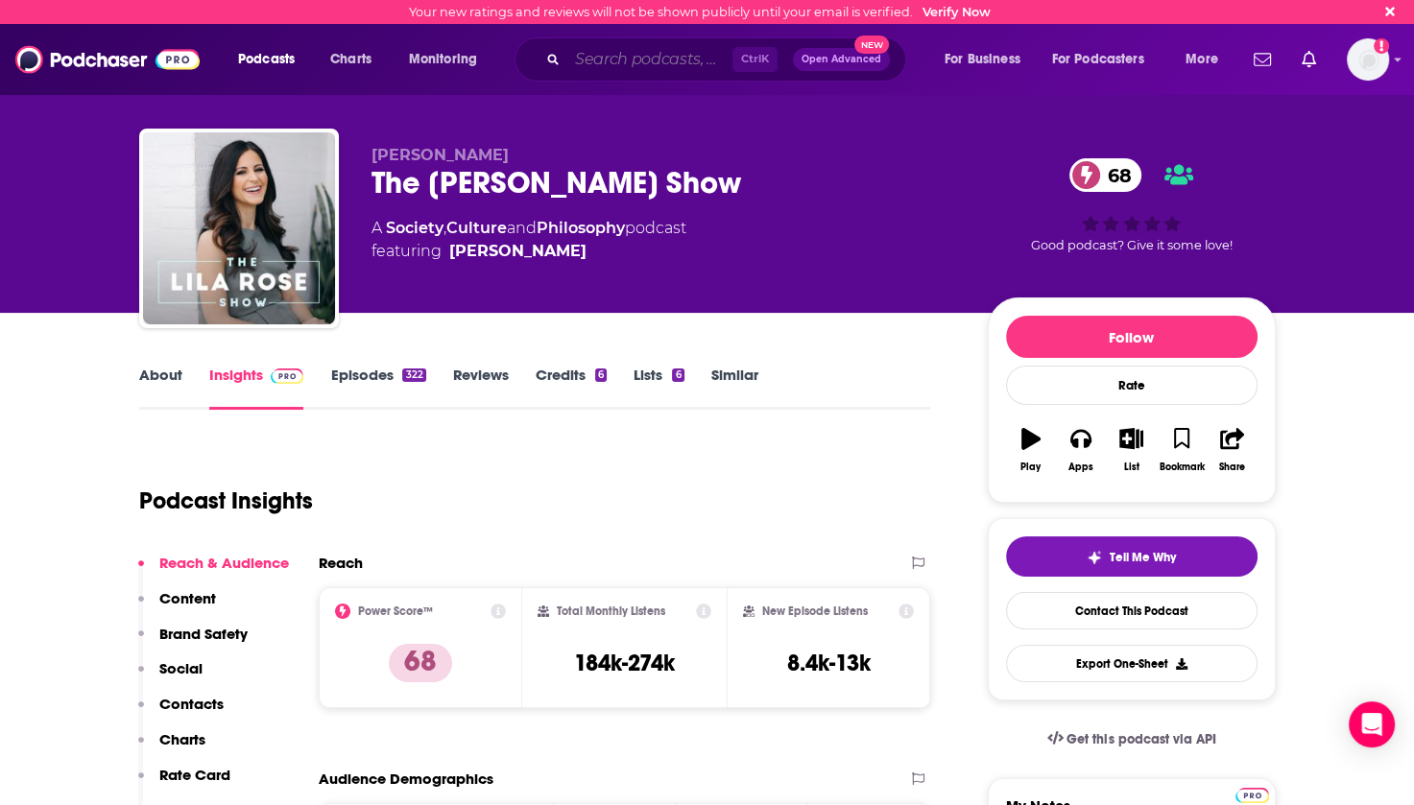
click at [615, 53] on input "Search podcasts, credits, & more..." at bounding box center [649, 59] width 165 height 31
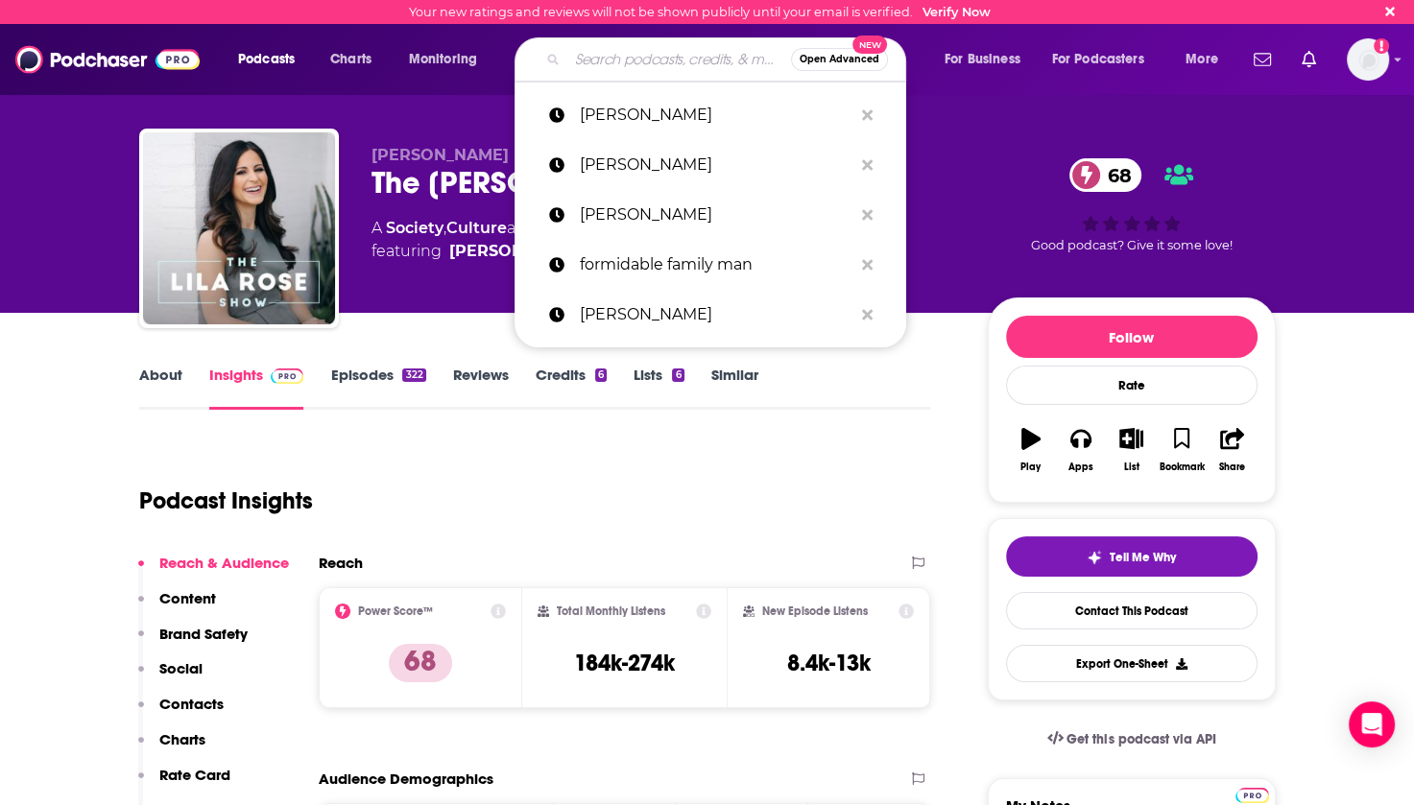
click at [630, 158] on p "[PERSON_NAME]" at bounding box center [716, 165] width 273 height 50
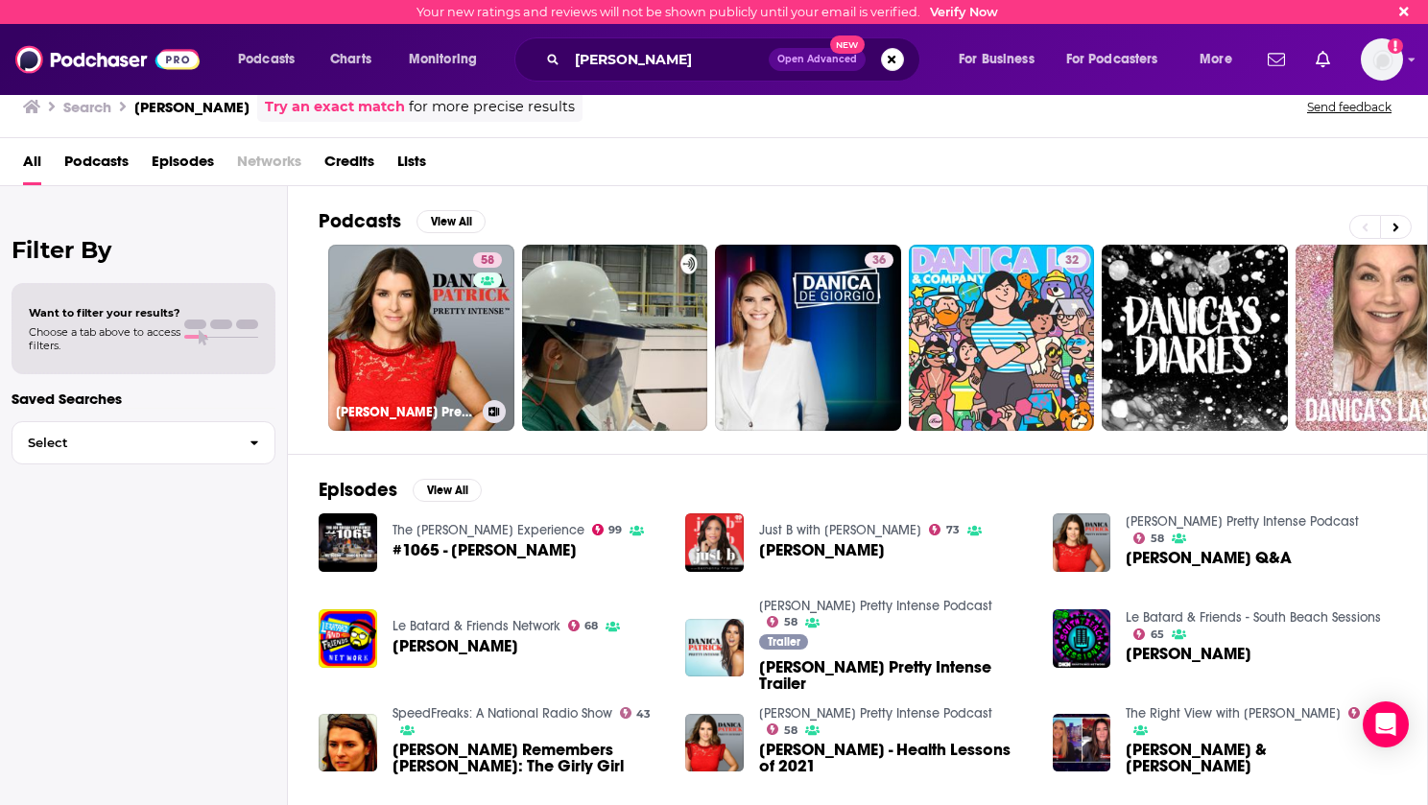
click at [411, 332] on link "58 [PERSON_NAME] Pretty Intense Podcast" at bounding box center [421, 338] width 186 height 186
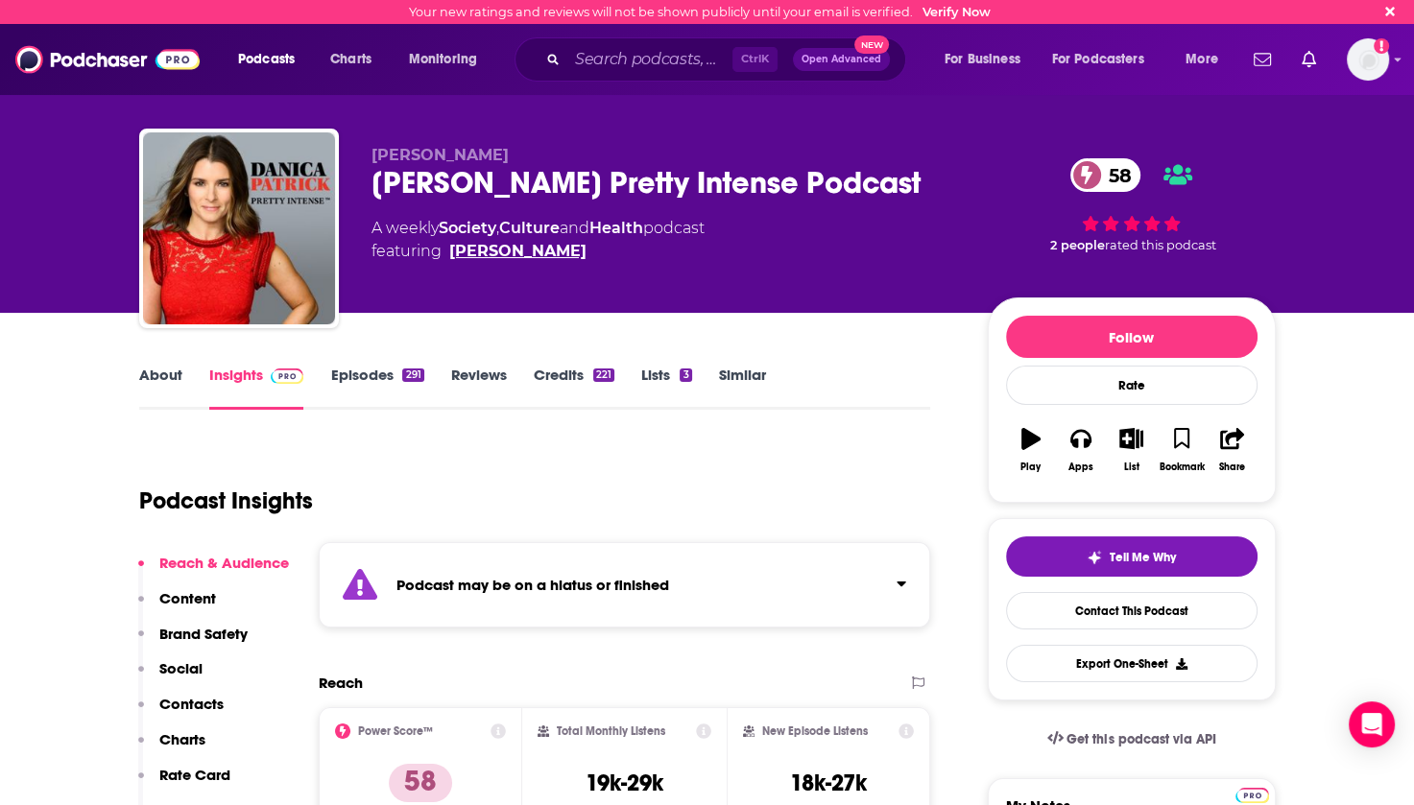
click at [529, 256] on link "[PERSON_NAME]" at bounding box center [517, 251] width 137 height 23
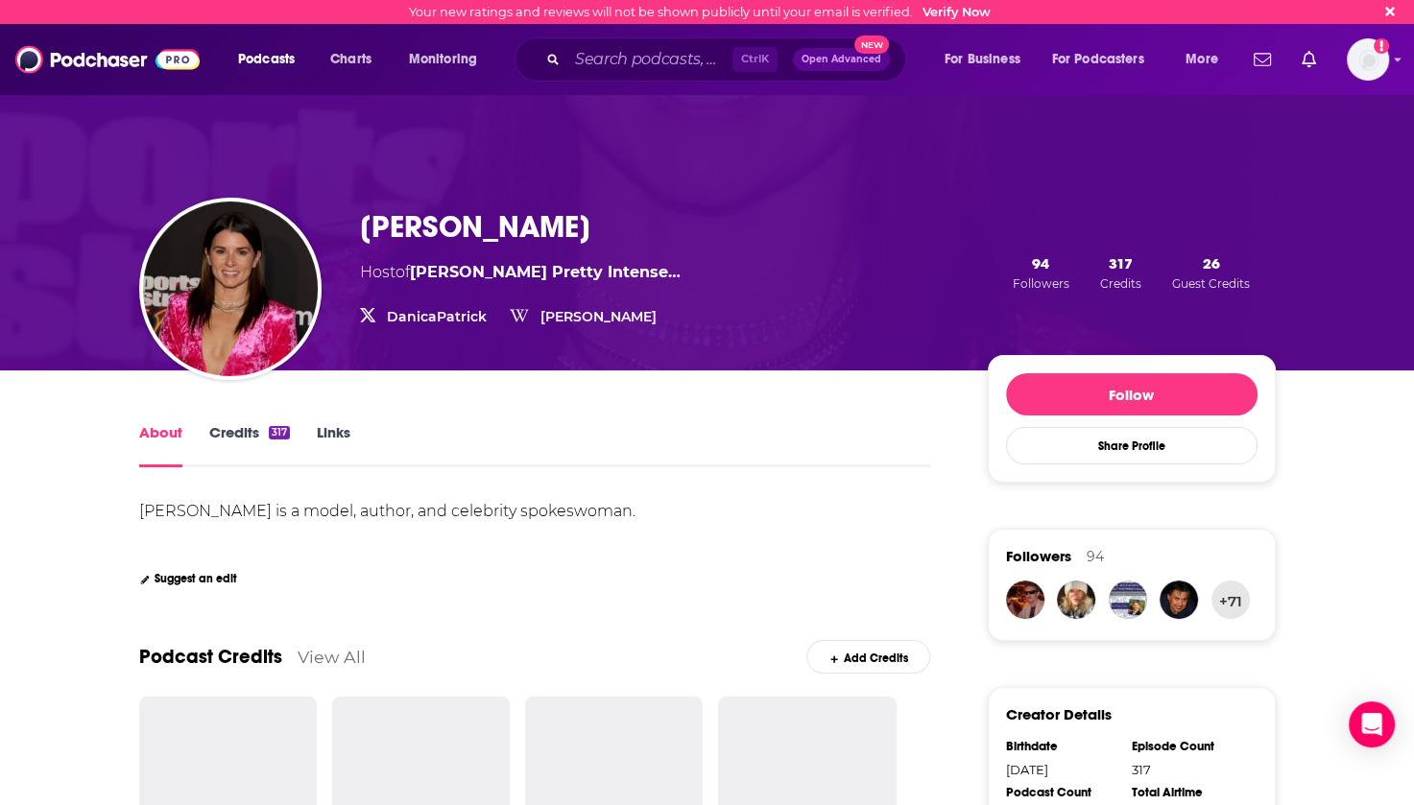
click at [318, 653] on link "View All" at bounding box center [331, 657] width 68 height 20
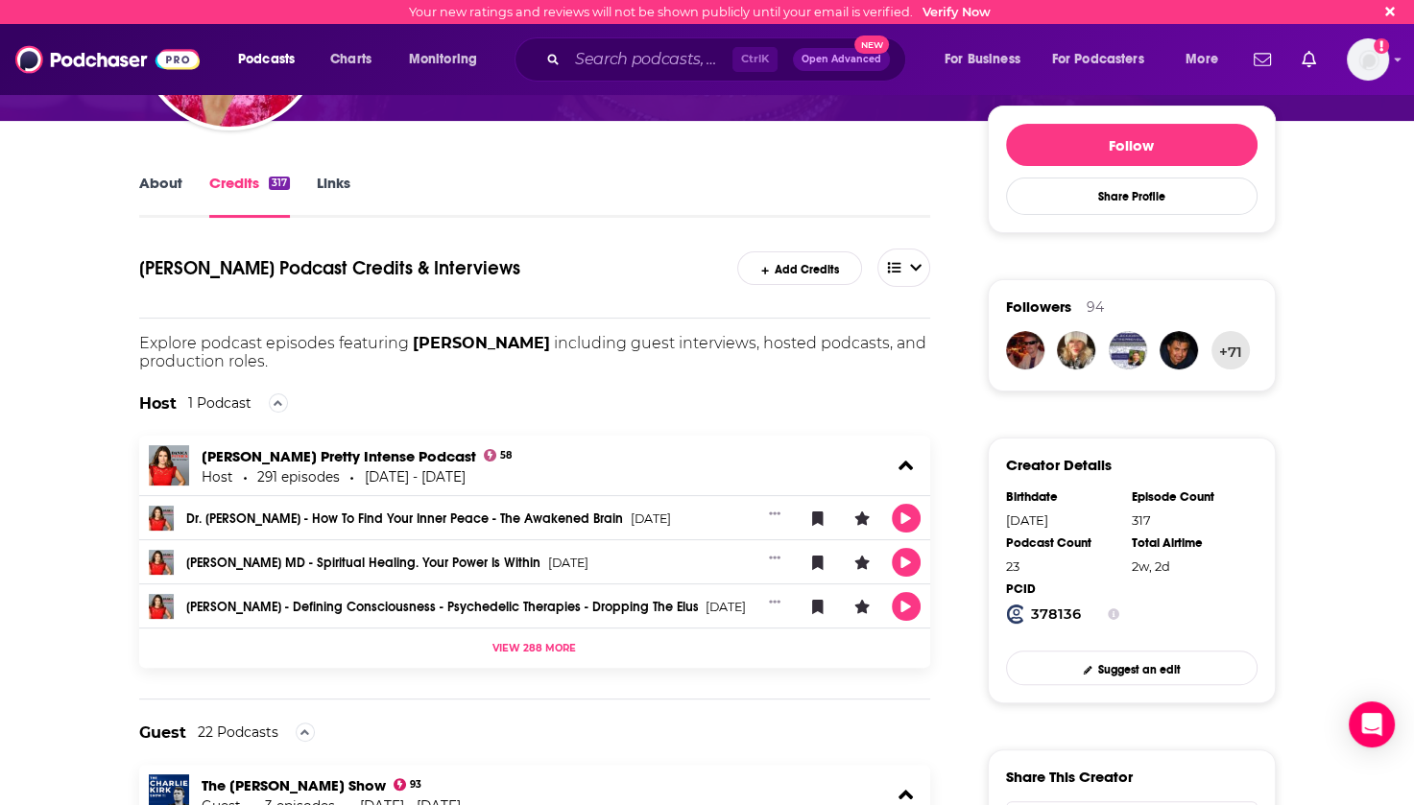
scroll to position [246, 0]
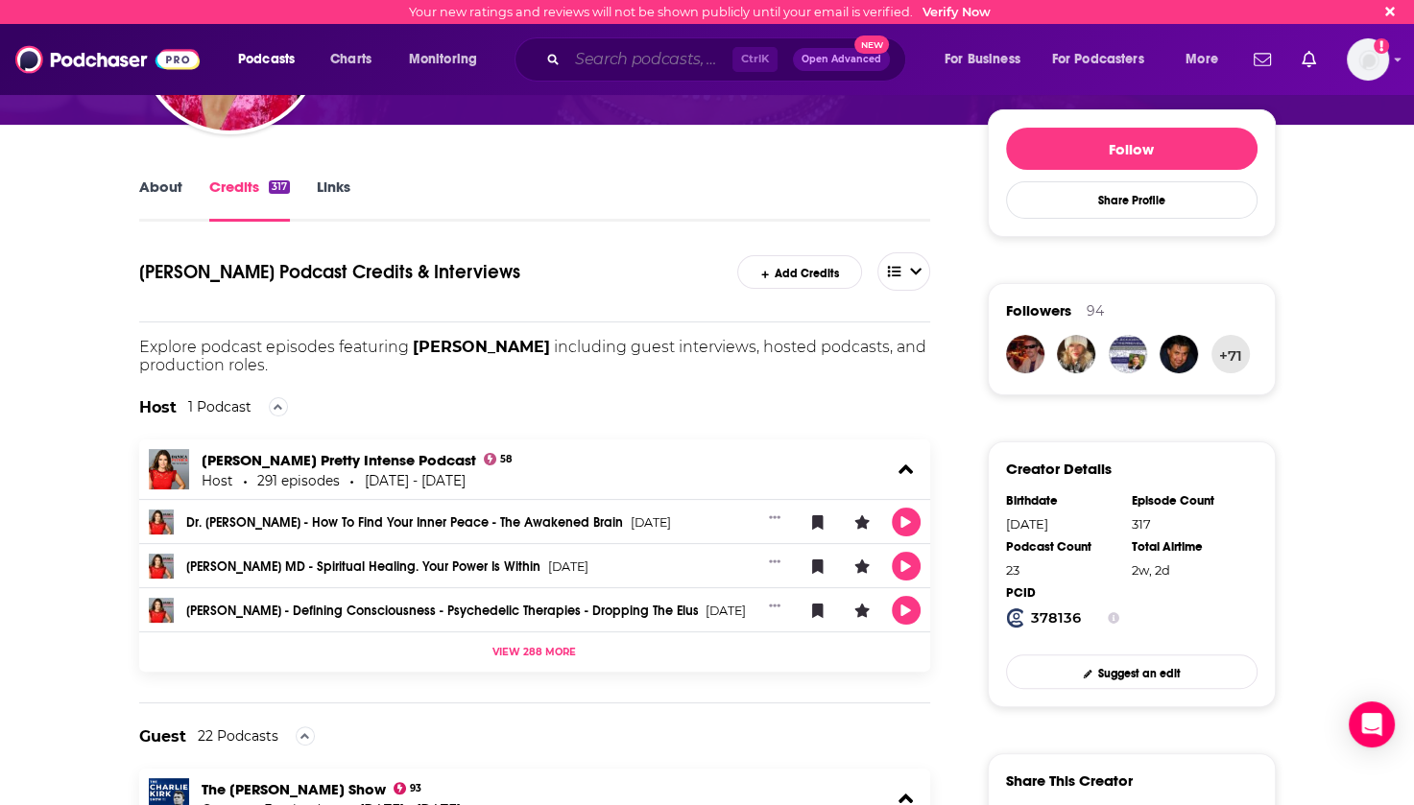
click at [633, 54] on input "Search podcasts, credits, & more..." at bounding box center [649, 59] width 165 height 31
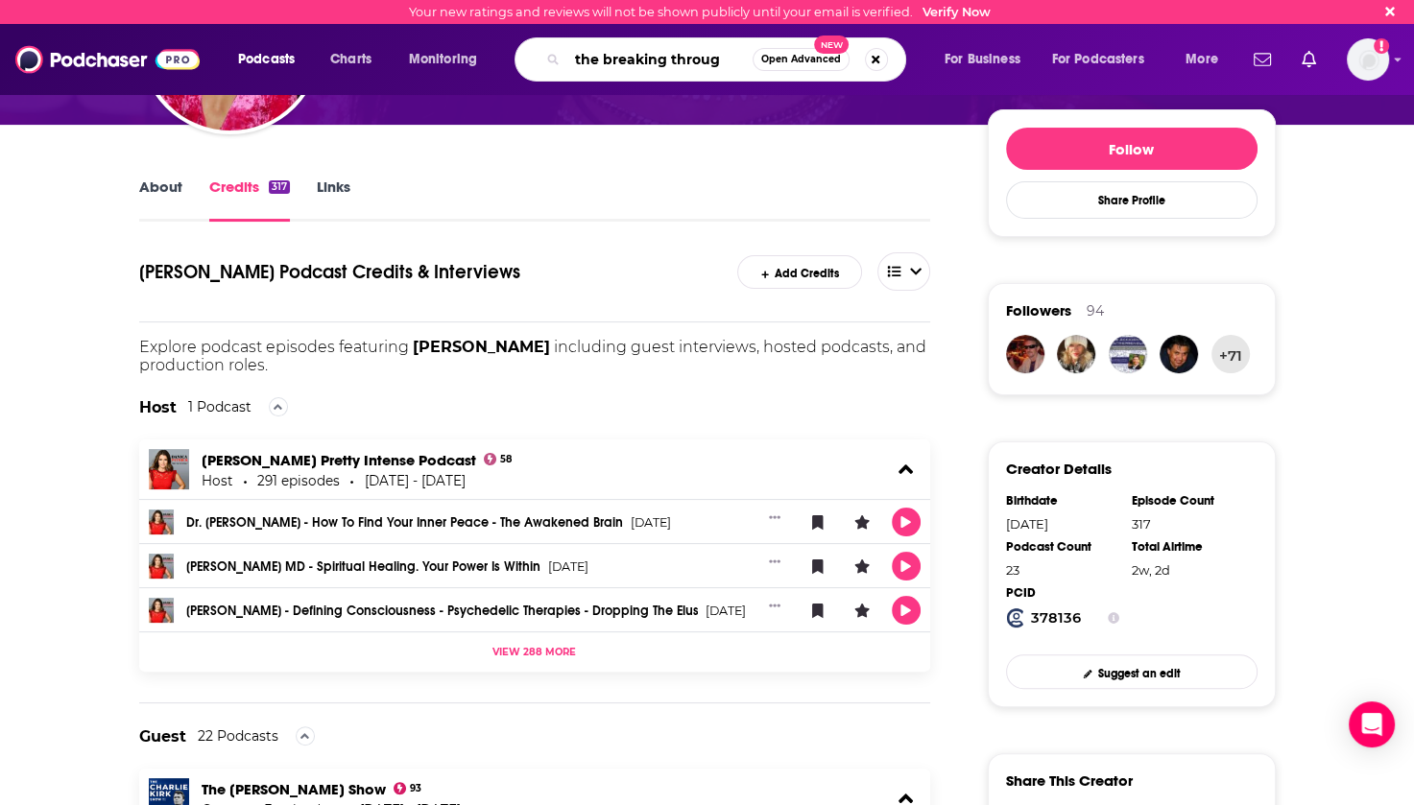
type input "the breaking through"
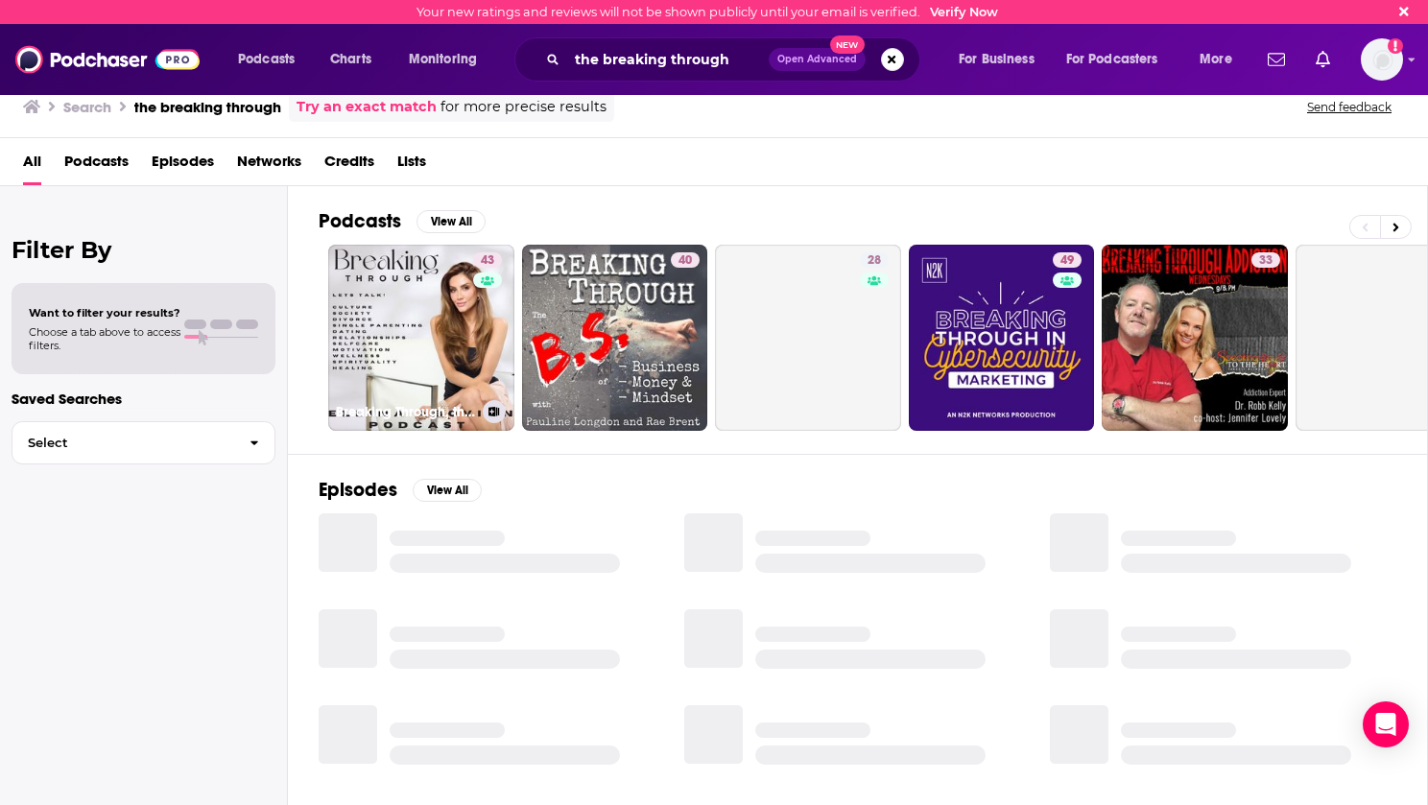
click at [390, 347] on link "43 Breaking Through, the [PERSON_NAME] podcast" at bounding box center [421, 338] width 186 height 186
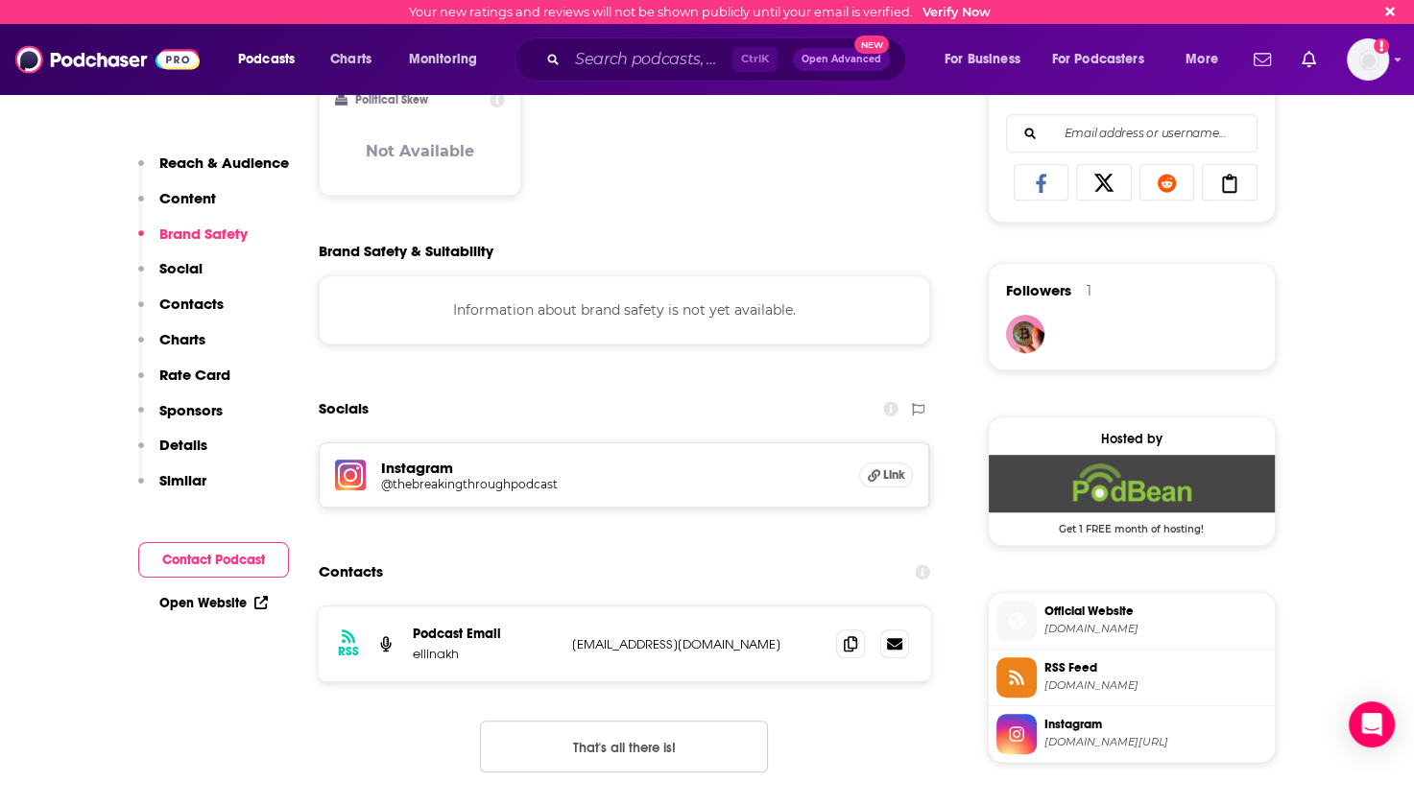
scroll to position [1247, 0]
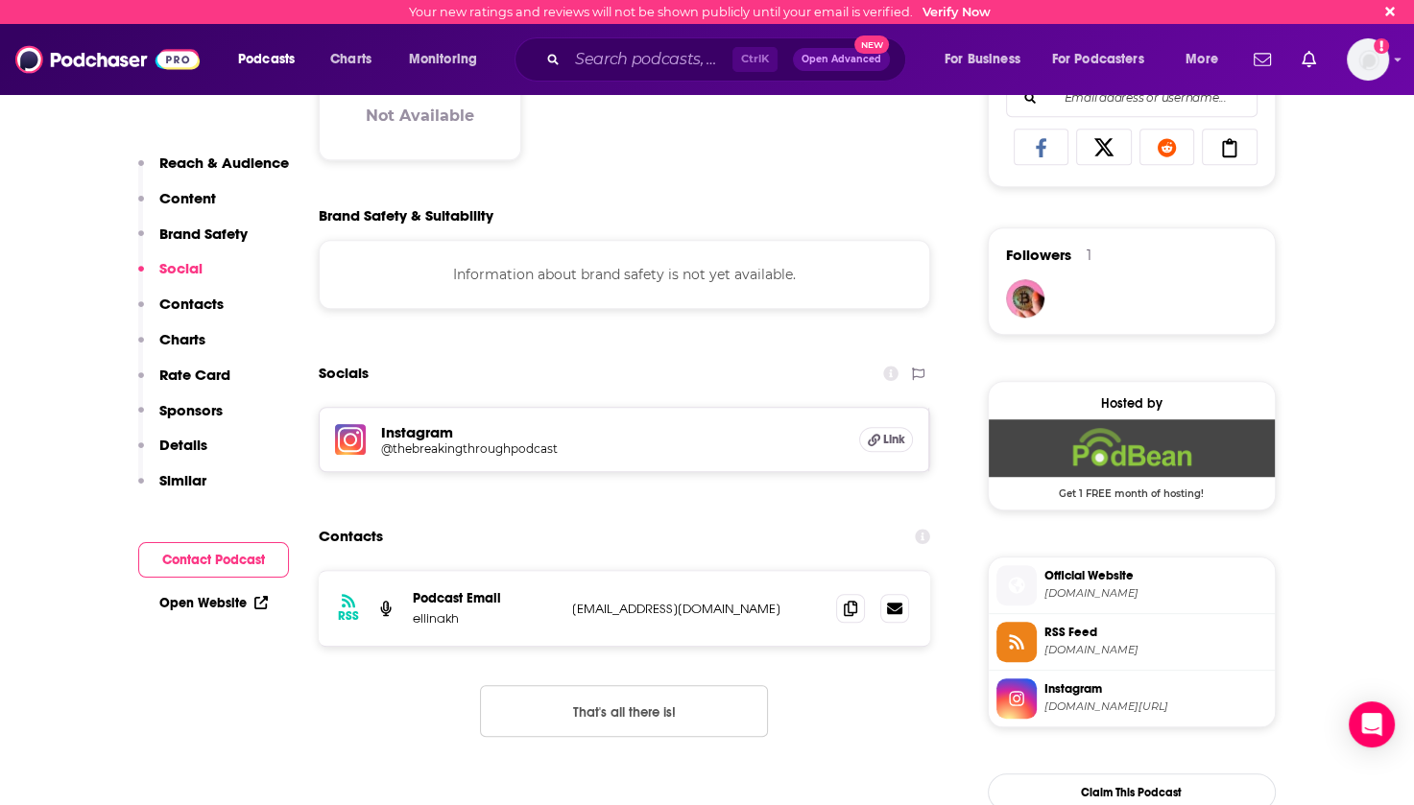
click at [393, 455] on h5 "@thebreakingthroughpodcast" at bounding box center [534, 448] width 307 height 14
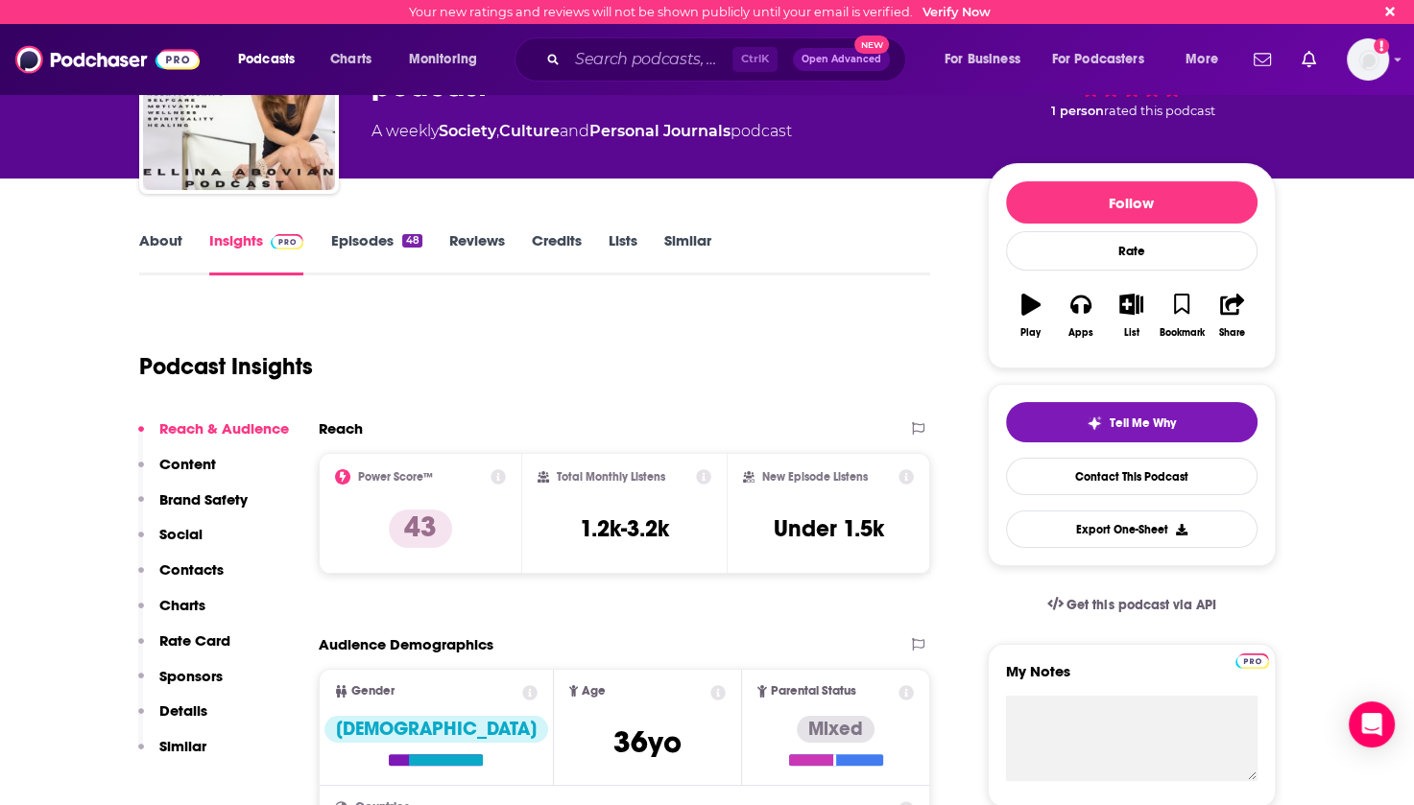
scroll to position [0, 0]
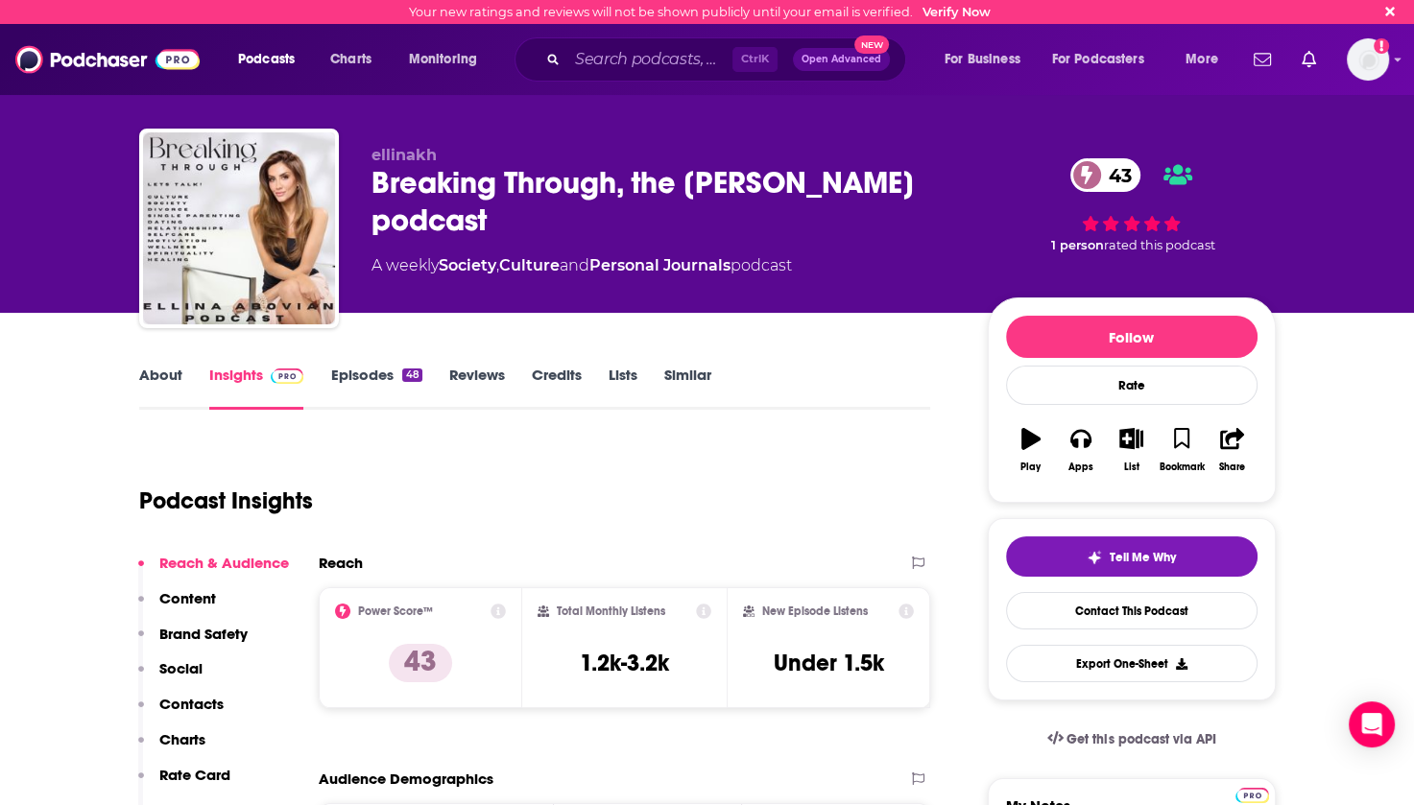
click at [167, 381] on link "About" at bounding box center [160, 388] width 43 height 44
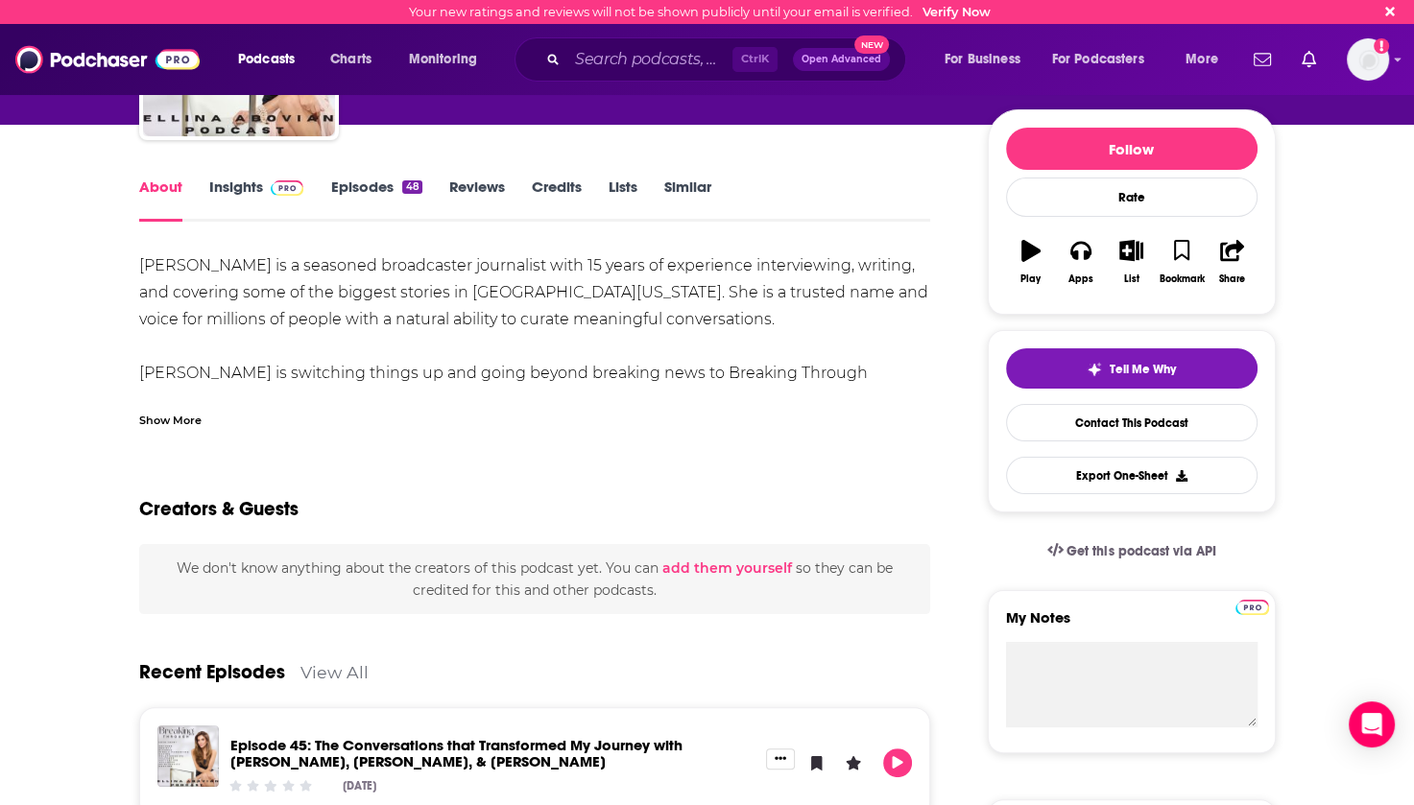
scroll to position [192, 0]
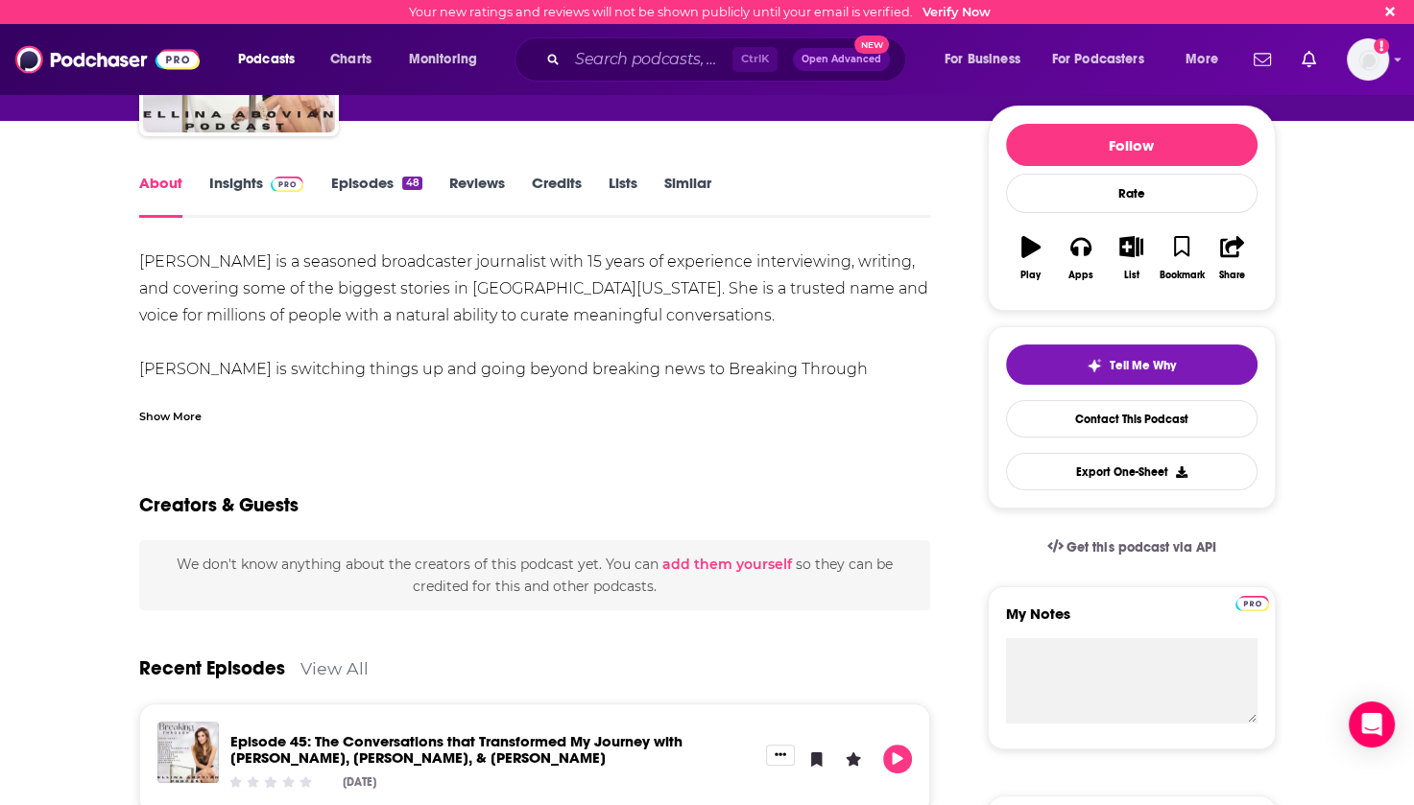
click at [163, 416] on div "Show More" at bounding box center [170, 415] width 62 height 18
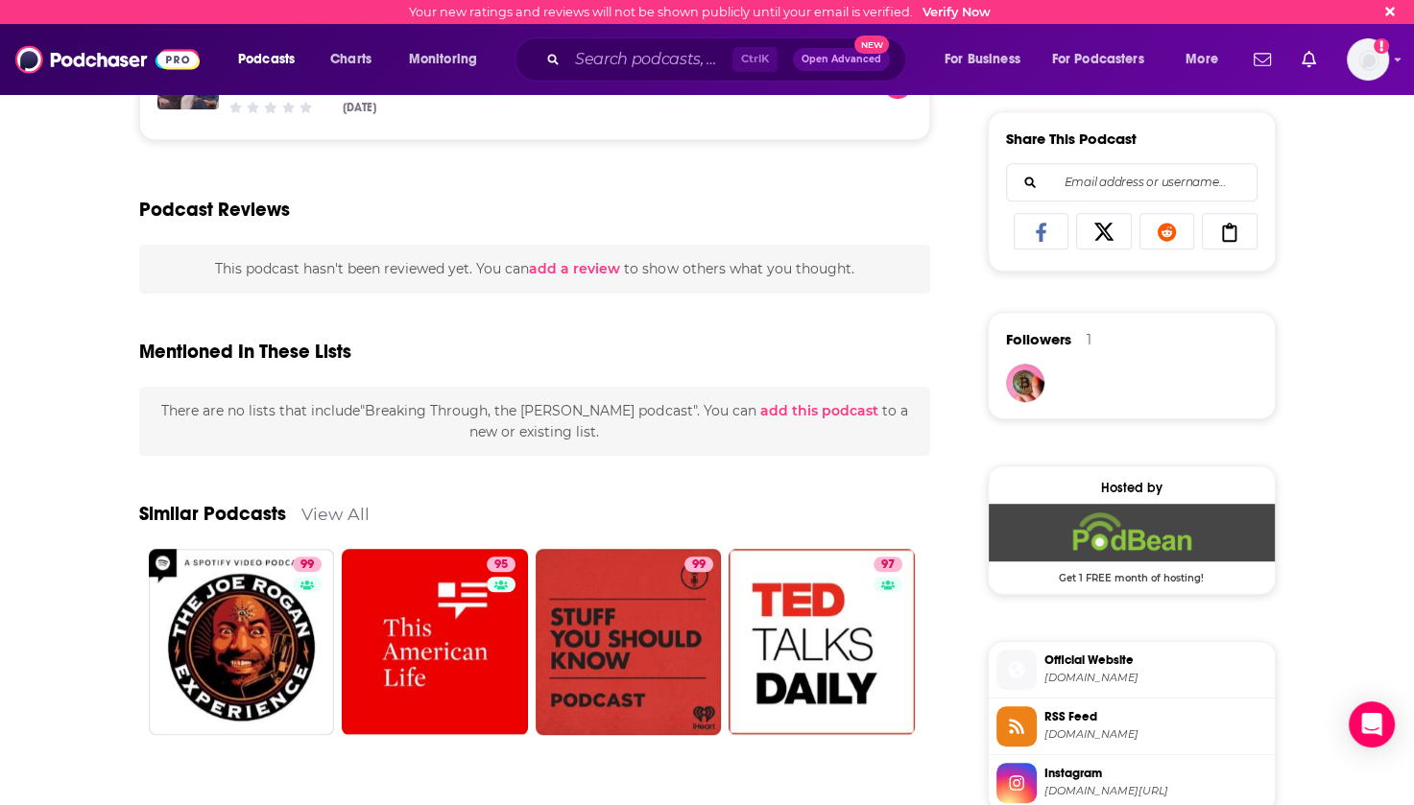
scroll to position [1247, 0]
